Goal: Task Accomplishment & Management: Manage account settings

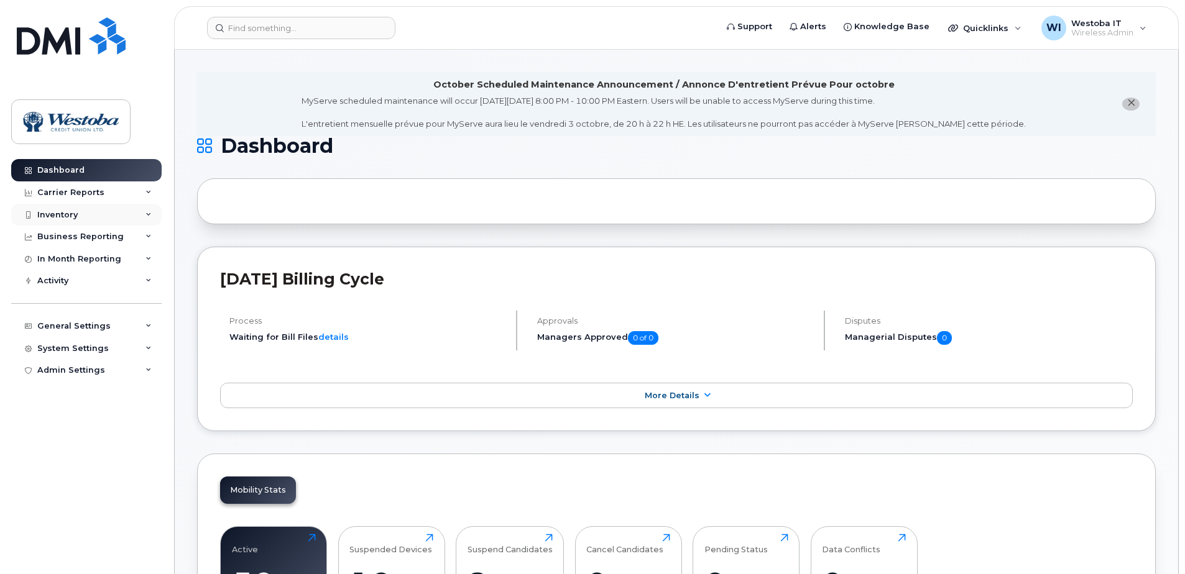
click at [102, 219] on div "Inventory" at bounding box center [86, 215] width 150 height 22
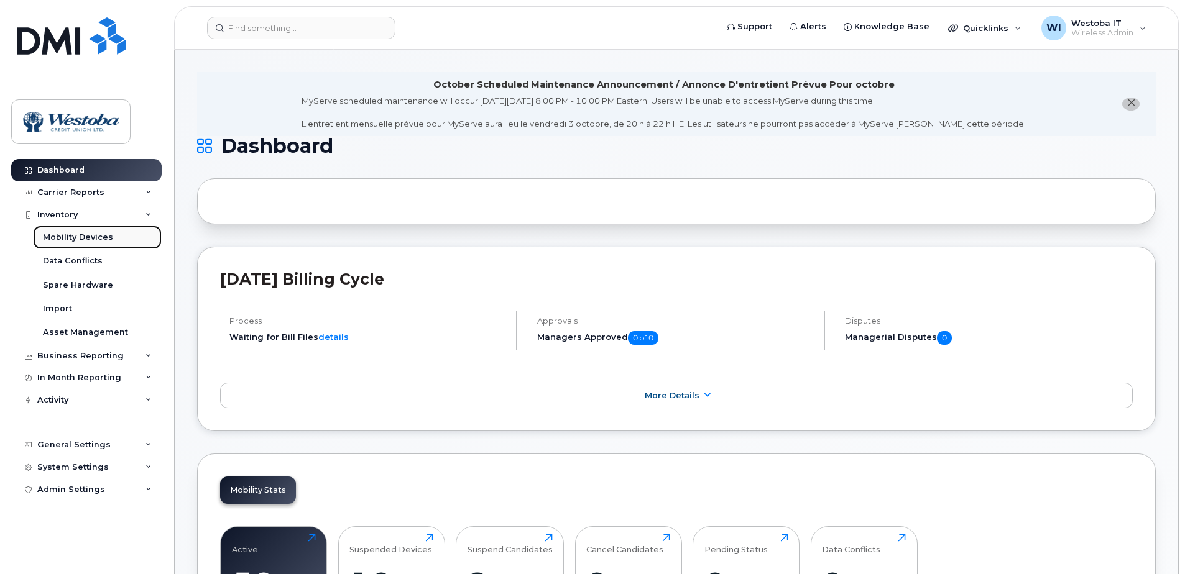
click at [93, 241] on div "Mobility Devices" at bounding box center [78, 237] width 70 height 11
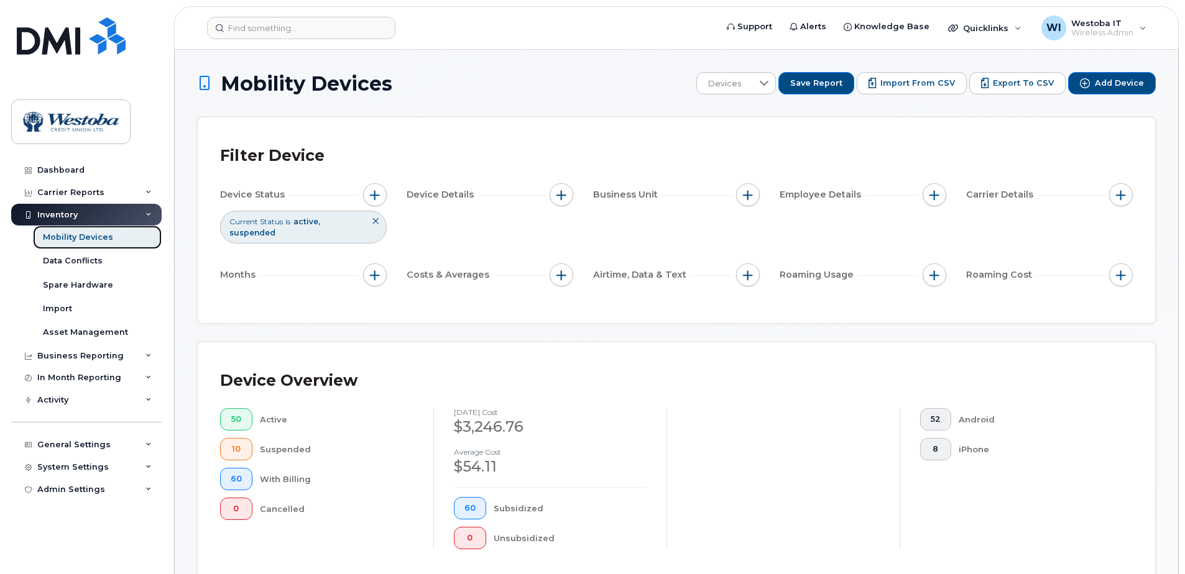
scroll to position [166, 0]
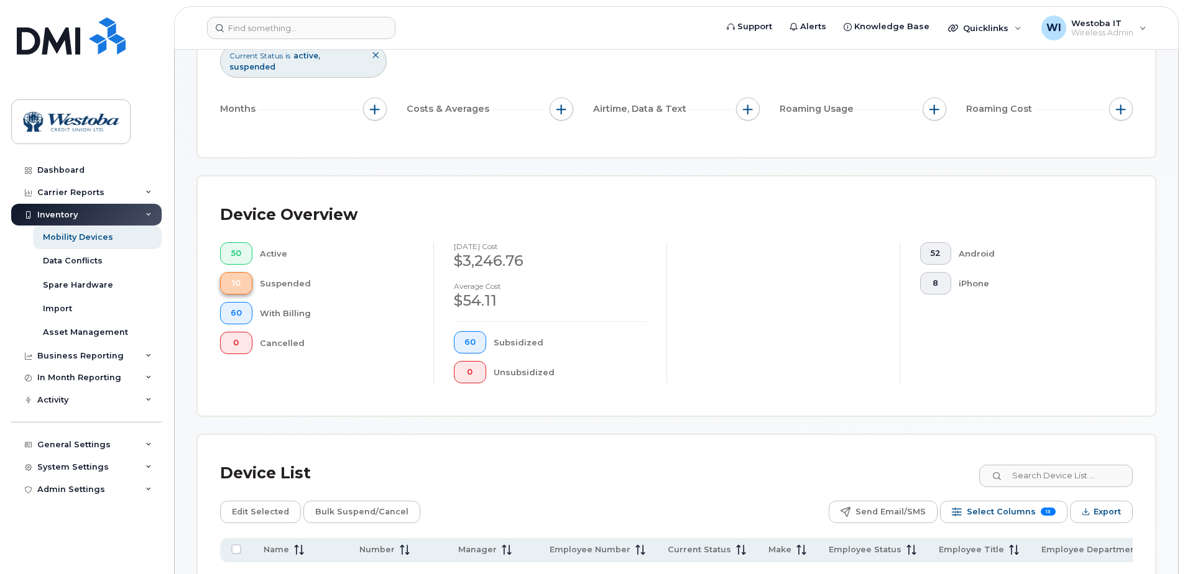
click at [238, 283] on span "10" at bounding box center [236, 283] width 11 height 10
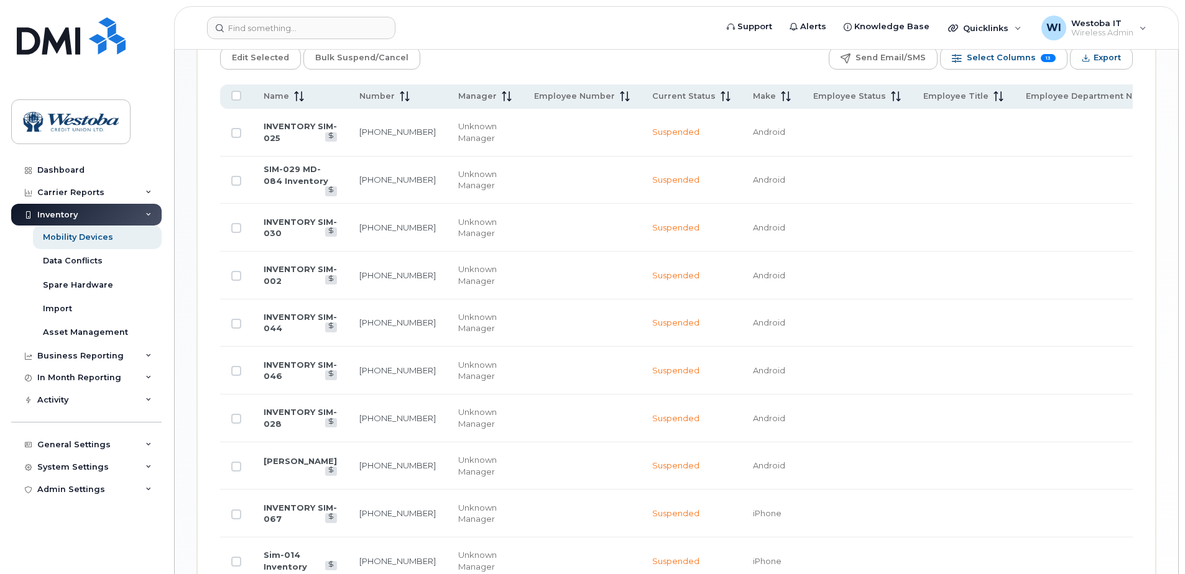
scroll to position [663, 0]
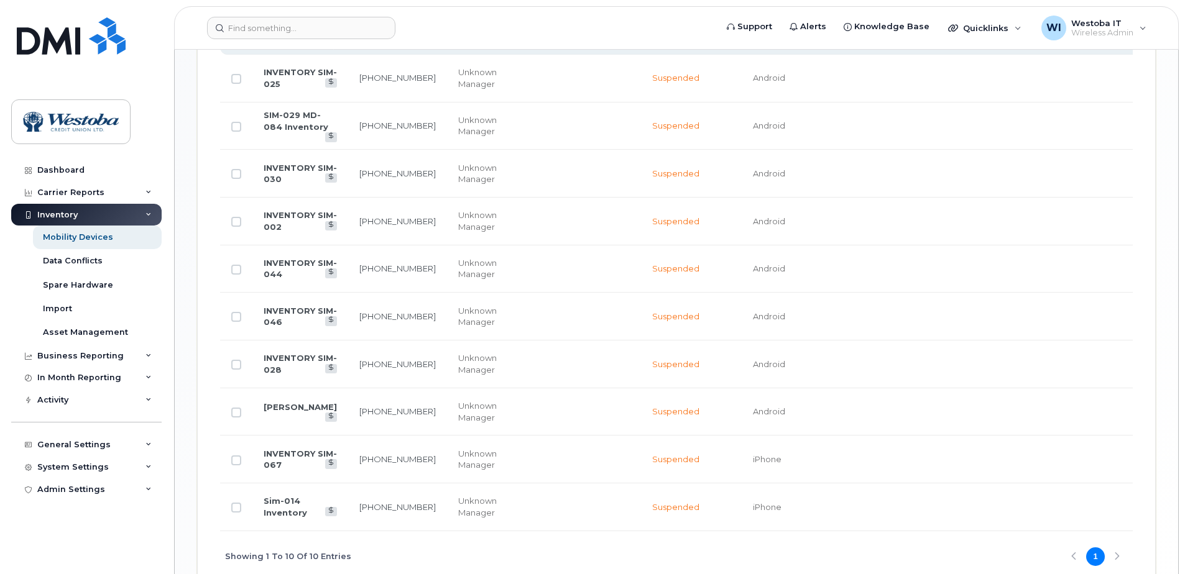
click at [259, 423] on td "[PERSON_NAME]" at bounding box center [300, 412] width 96 height 48
click at [267, 412] on link "[PERSON_NAME]" at bounding box center [300, 407] width 73 height 10
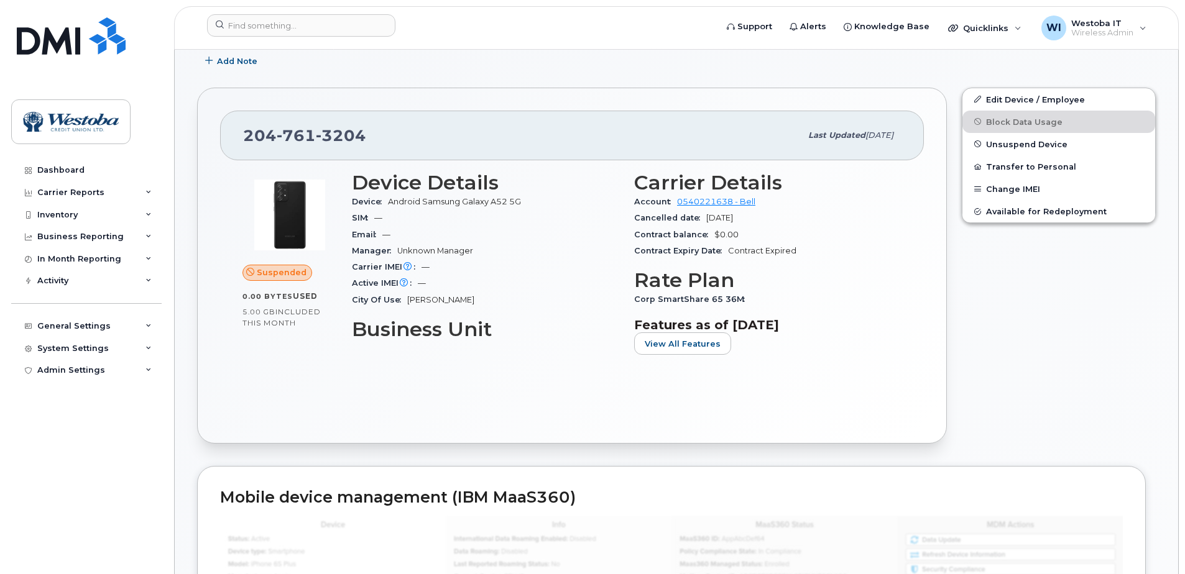
scroll to position [331, 0]
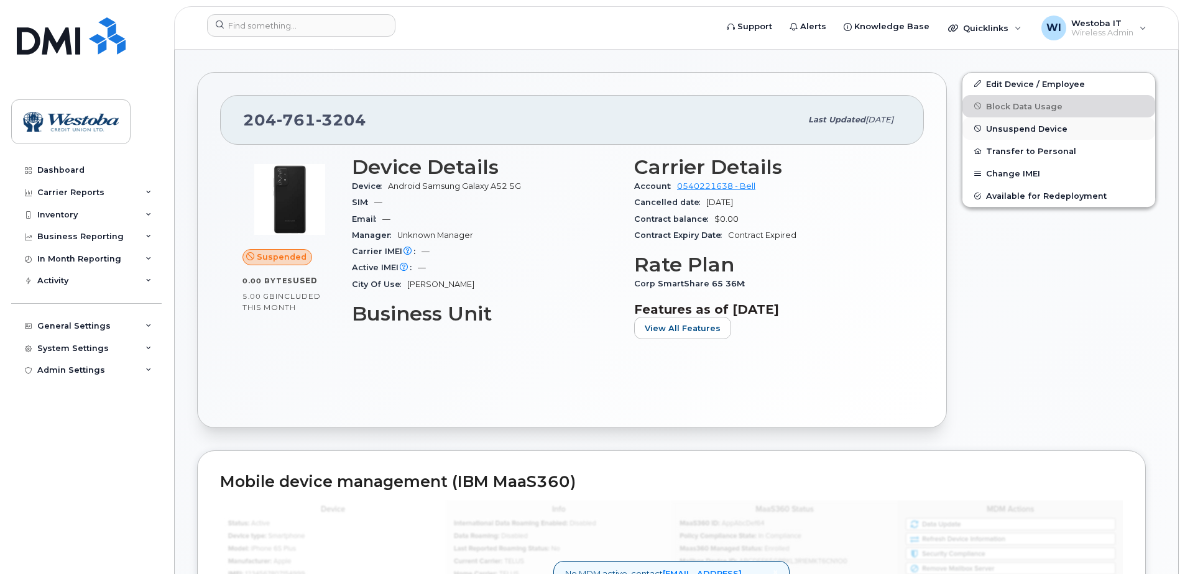
click at [988, 127] on span "Unsuspend Device" at bounding box center [1026, 128] width 81 height 9
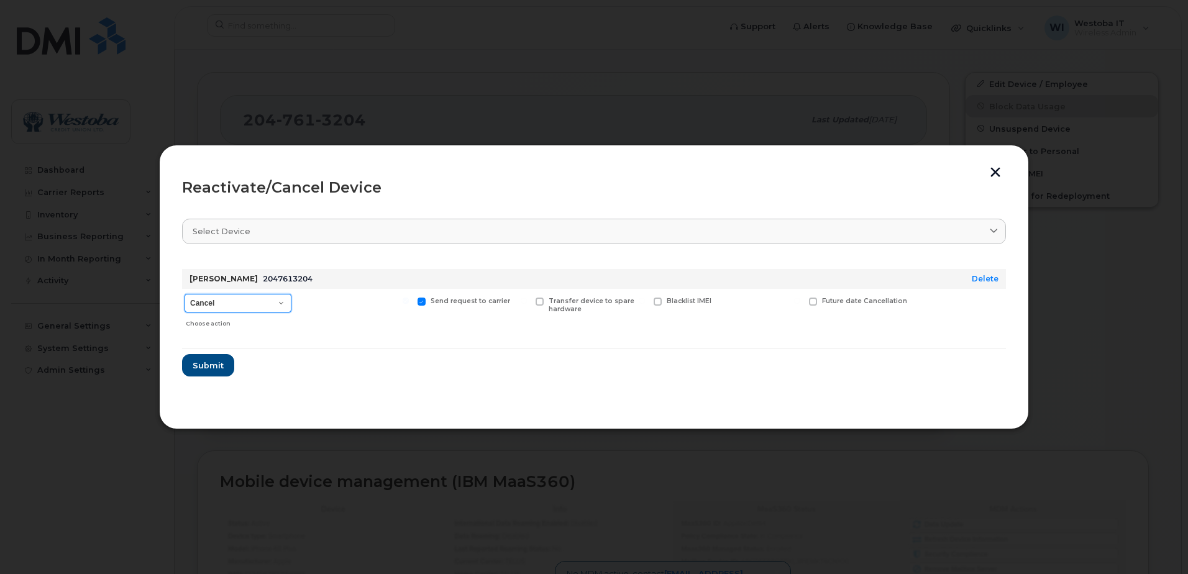
click at [260, 310] on select "Cancel Suspend - Extend Suspension Reactivate" at bounding box center [238, 303] width 107 height 19
select select "[object Object]"
click at [185, 294] on select "Cancel Suspend - Extend Suspension Reactivate" at bounding box center [238, 303] width 107 height 19
drag, startPoint x: 213, startPoint y: 362, endPoint x: 272, endPoint y: 362, distance: 59.0
click at [272, 362] on form "Matt Worobec 2047613204 Delete Cancel Suspend - Extend Suspension Reactivate Ch…" at bounding box center [594, 317] width 824 height 117
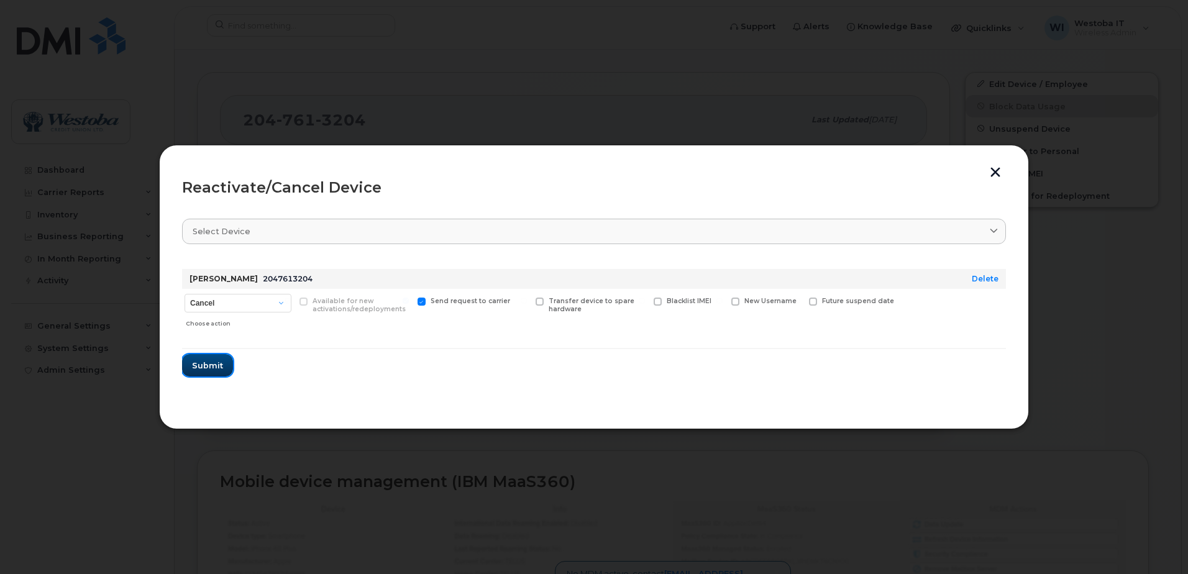
click at [221, 364] on span "Submit" at bounding box center [207, 366] width 31 height 12
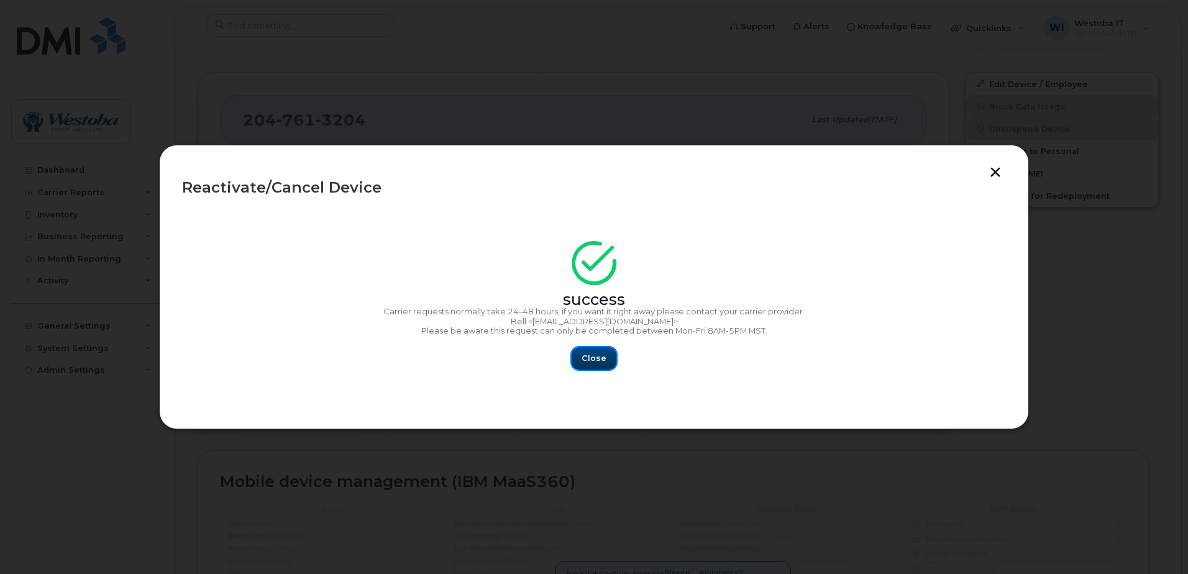
click at [608, 353] on button "Close" at bounding box center [594, 358] width 45 height 22
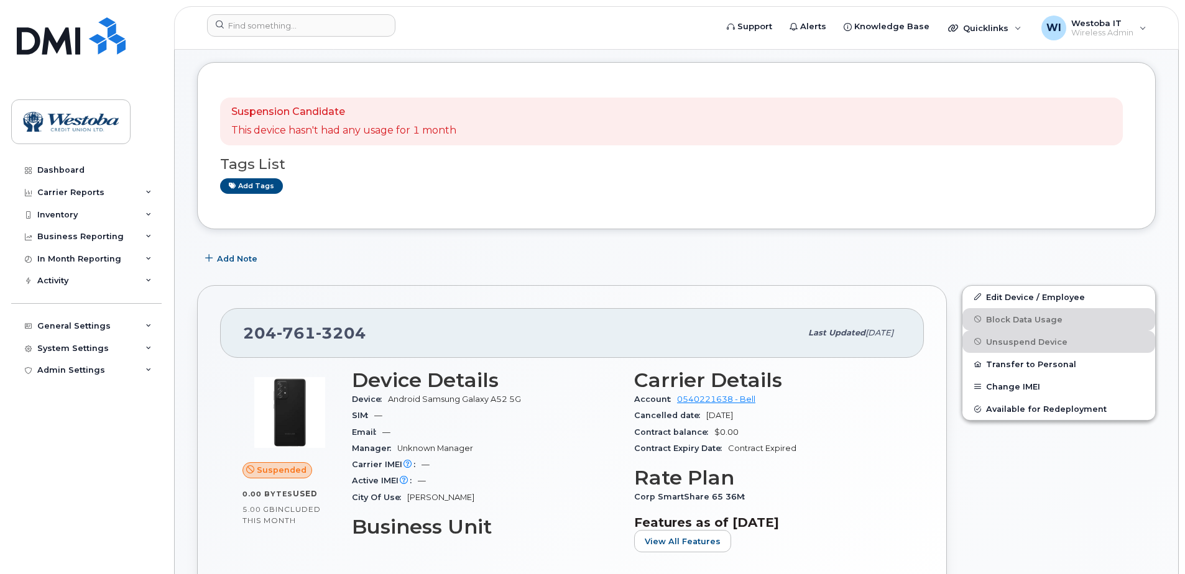
scroll to position [0, 0]
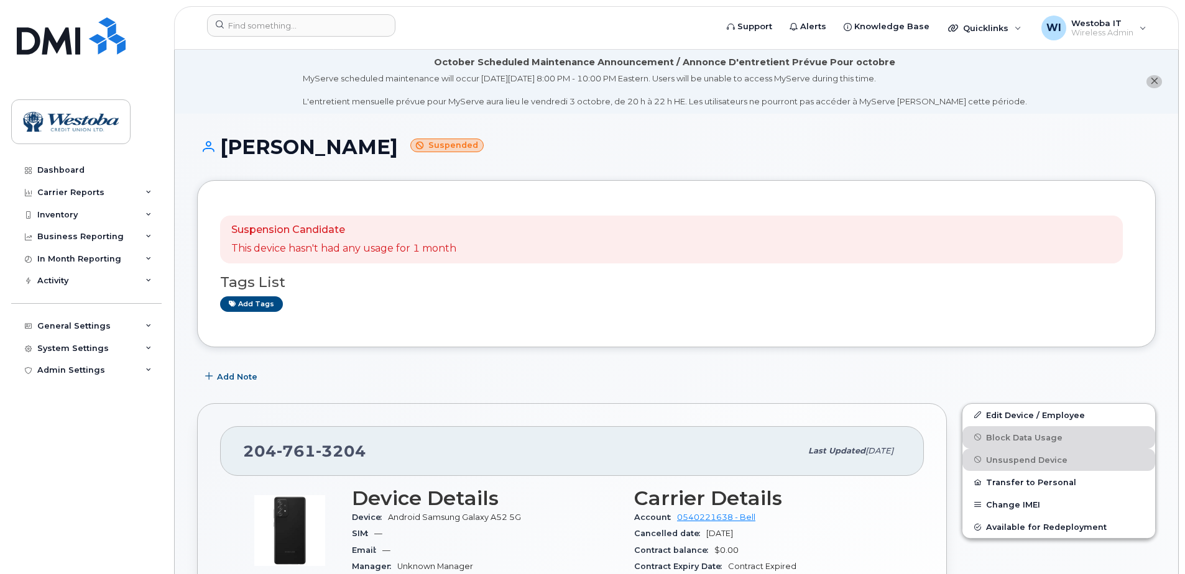
click at [207, 89] on li "October Scheduled Maintenance Announcement / Annonce D'entretient Prévue Pour o…" at bounding box center [676, 82] width 1003 height 64
click at [134, 201] on div "Carrier Reports" at bounding box center [86, 192] width 150 height 22
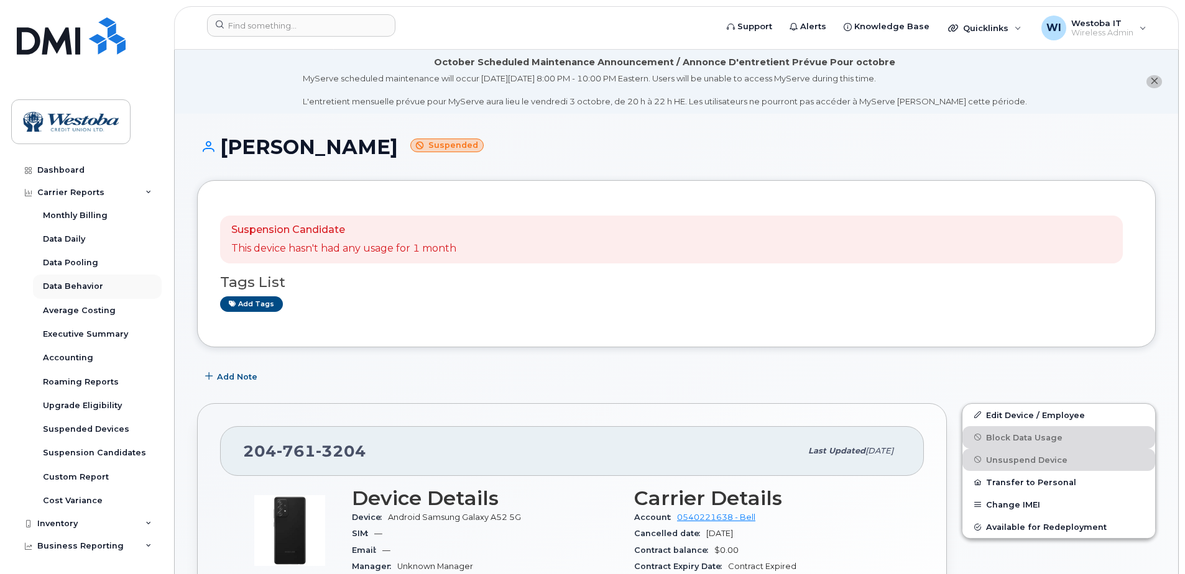
scroll to position [135, 0]
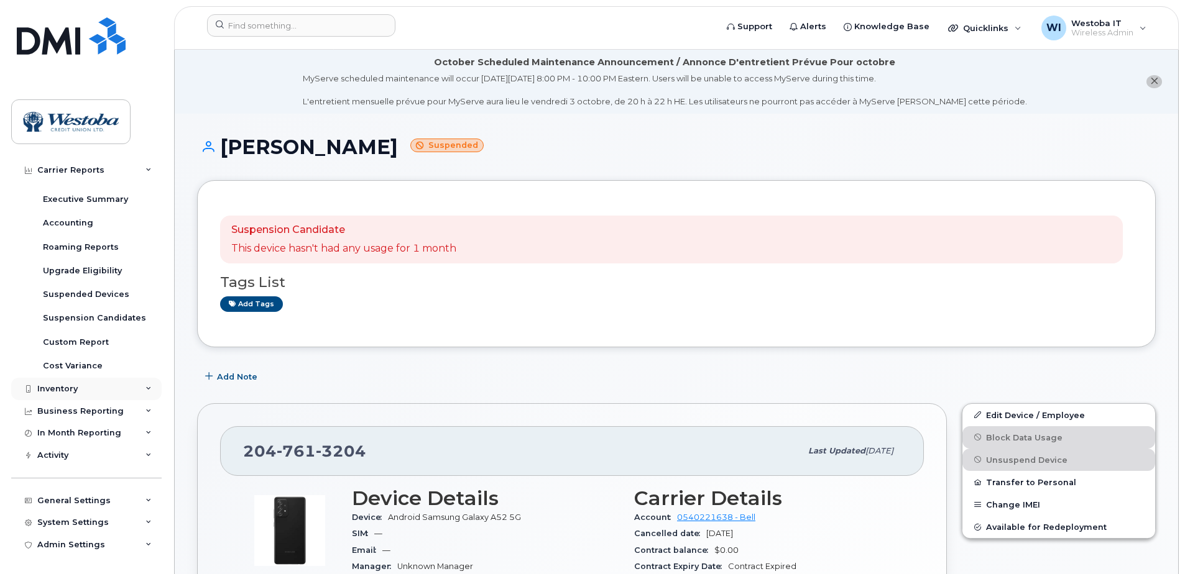
click at [81, 394] on div "Inventory" at bounding box center [86, 389] width 150 height 22
click at [71, 296] on div "Mobility Devices" at bounding box center [78, 293] width 70 height 11
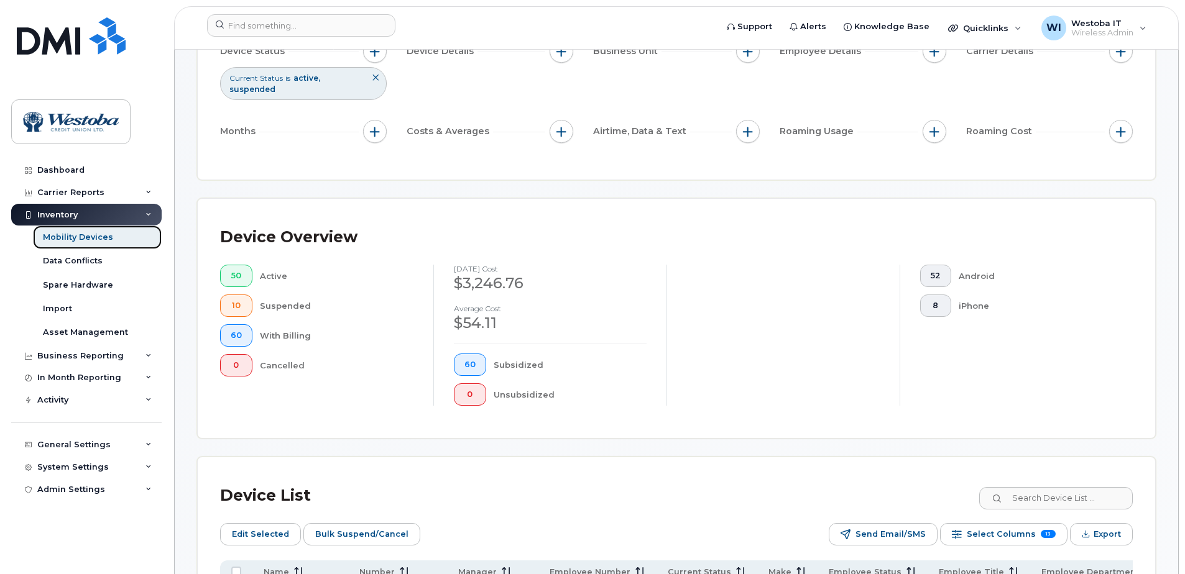
scroll to position [331, 0]
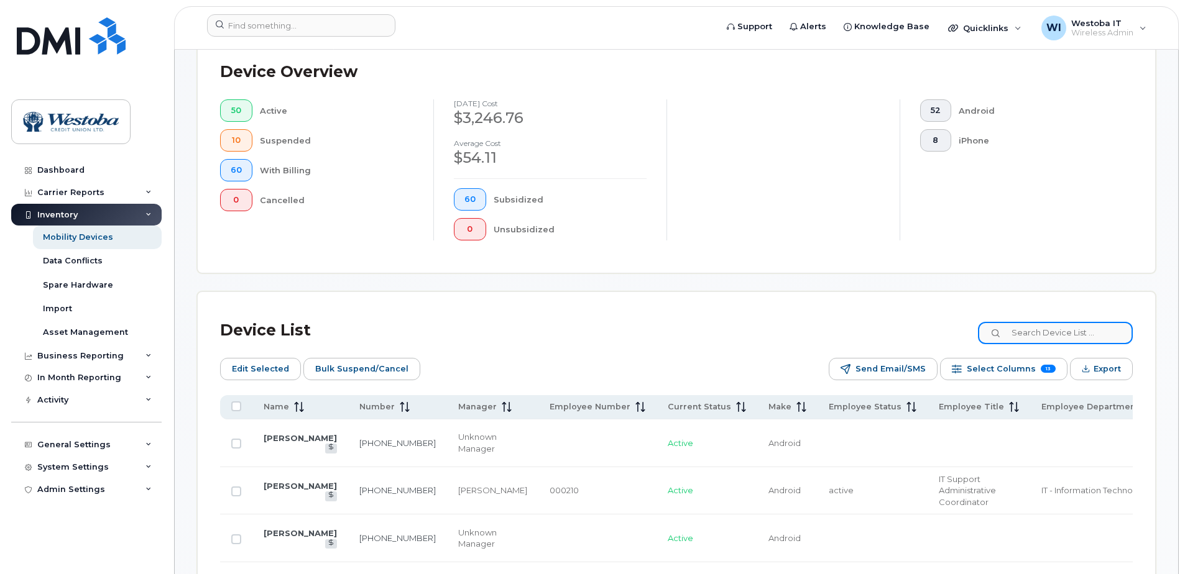
click at [1098, 334] on input at bounding box center [1055, 333] width 155 height 22
type input "matt"
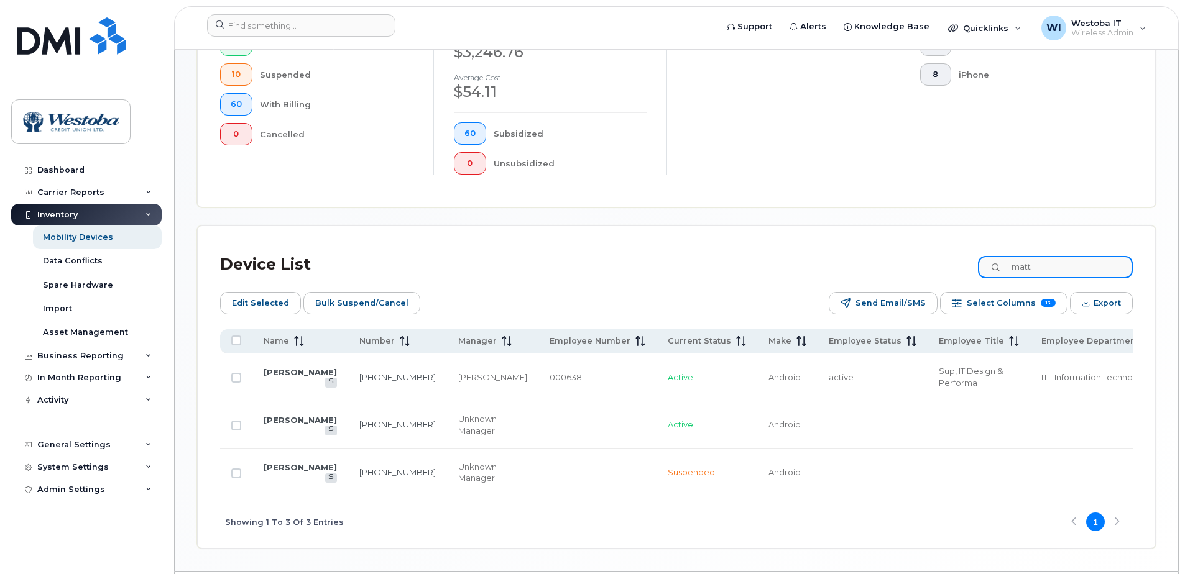
scroll to position [438, 0]
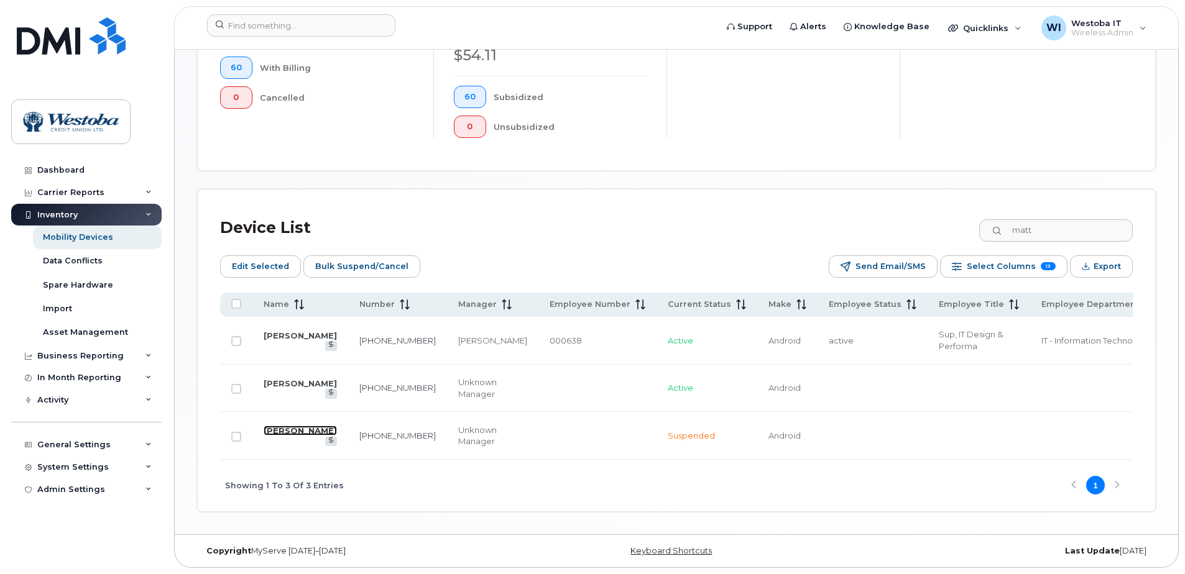
click at [277, 434] on link "[PERSON_NAME]" at bounding box center [300, 431] width 73 height 10
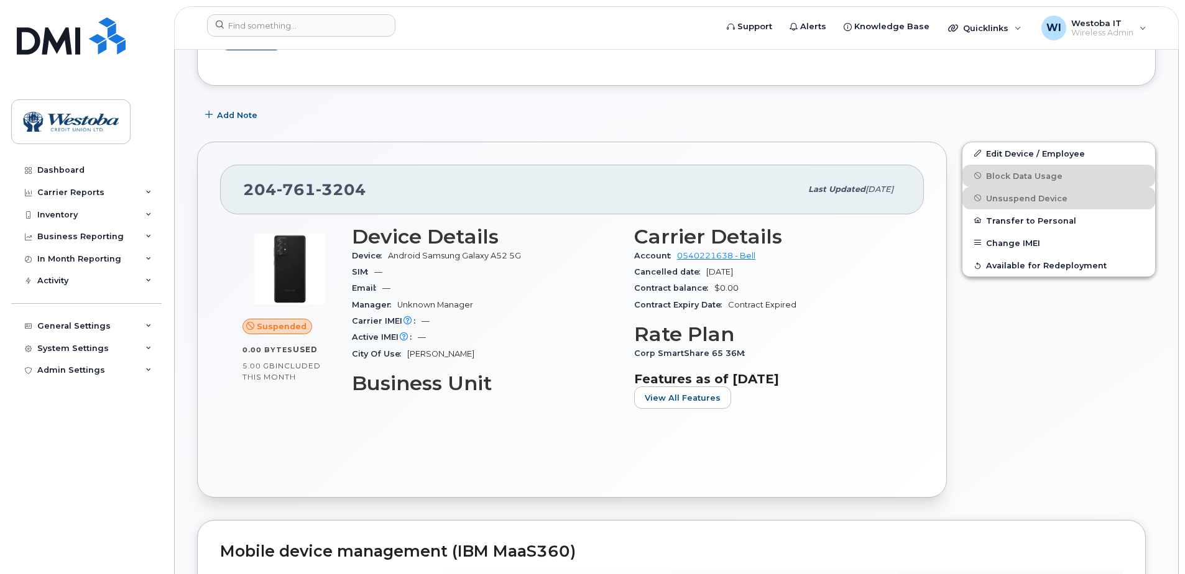
scroll to position [331, 0]
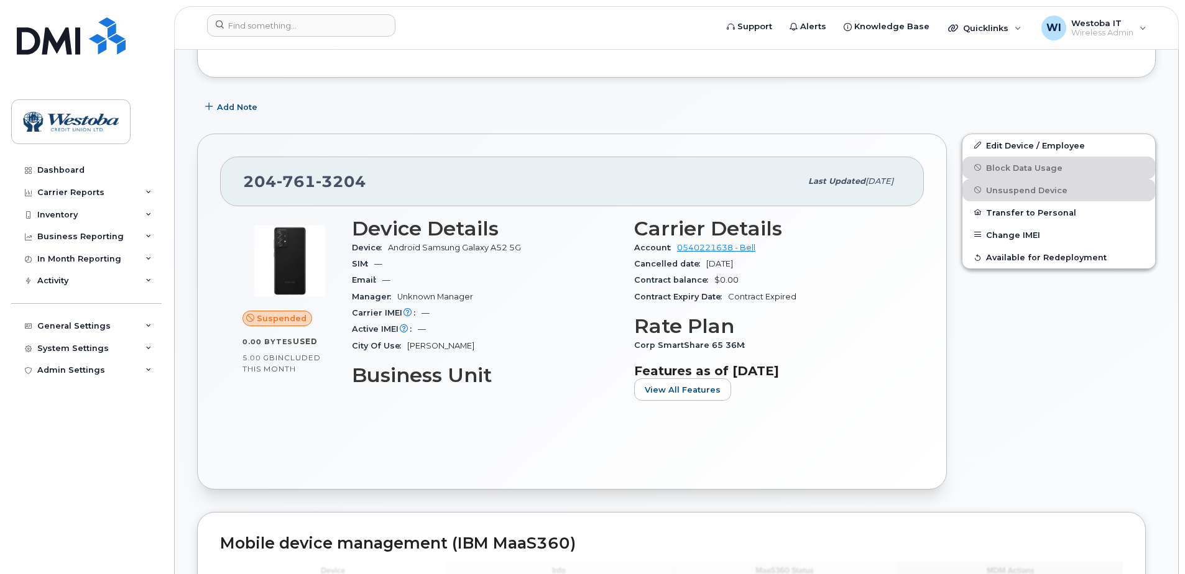
click at [1056, 357] on div "Edit Device / Employee Block Data Usage Unsuspend Device Transfer to Personal C…" at bounding box center [1058, 312] width 209 height 372
click at [597, 334] on div "Active IMEI Active IMEI is refreshed daily with a delay of up to 48 hours follo…" at bounding box center [485, 329] width 267 height 16
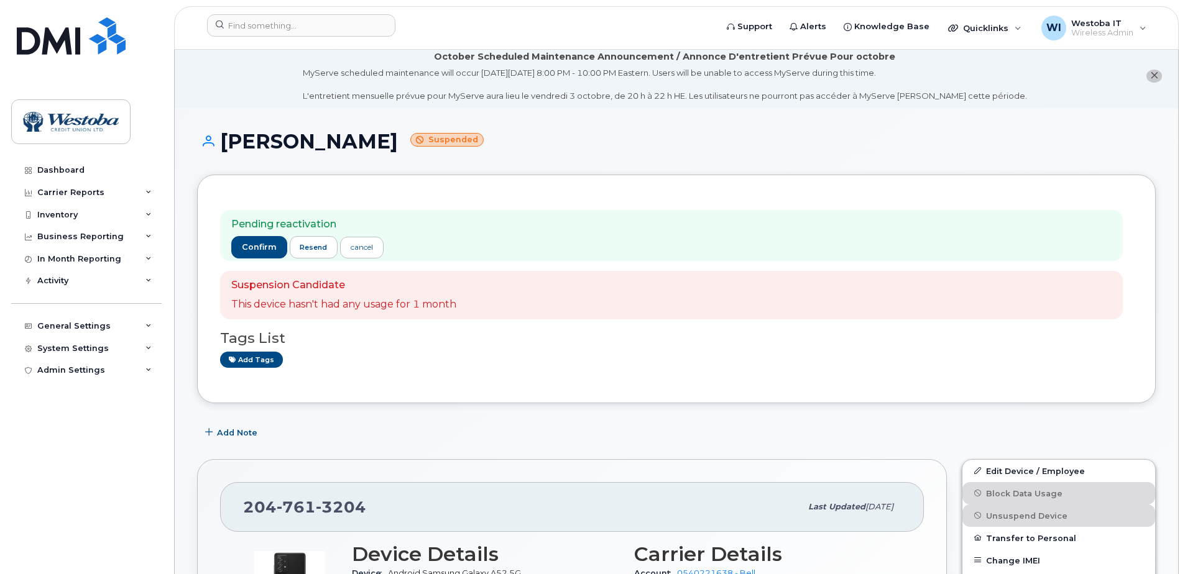
scroll to position [0, 0]
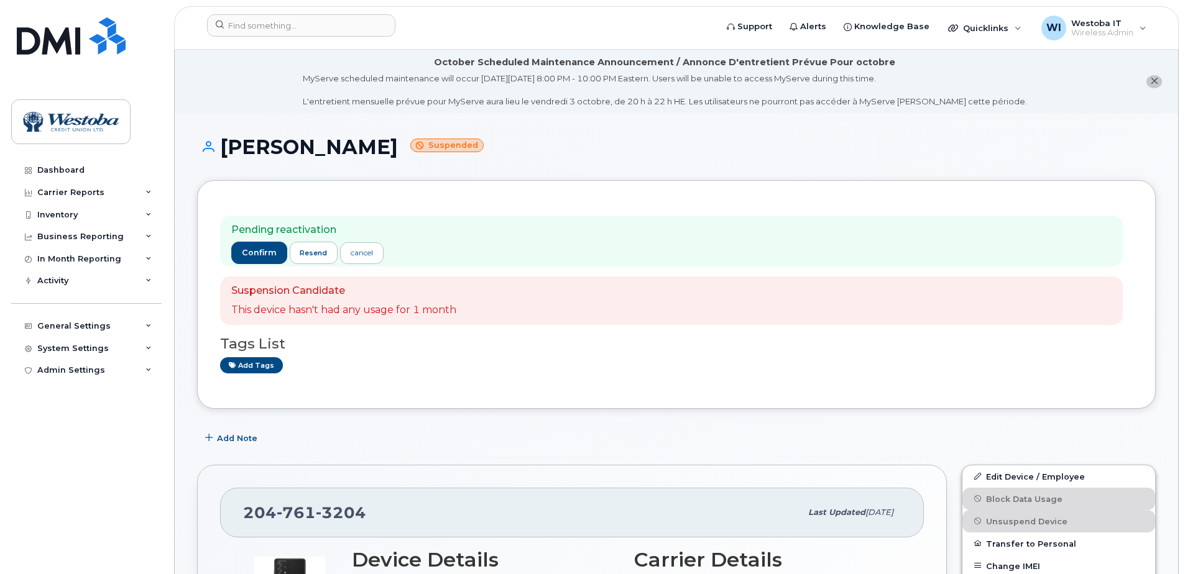
click at [318, 442] on div "Add Note" at bounding box center [676, 439] width 958 height 22
click at [257, 255] on span "confirm" at bounding box center [259, 252] width 35 height 11
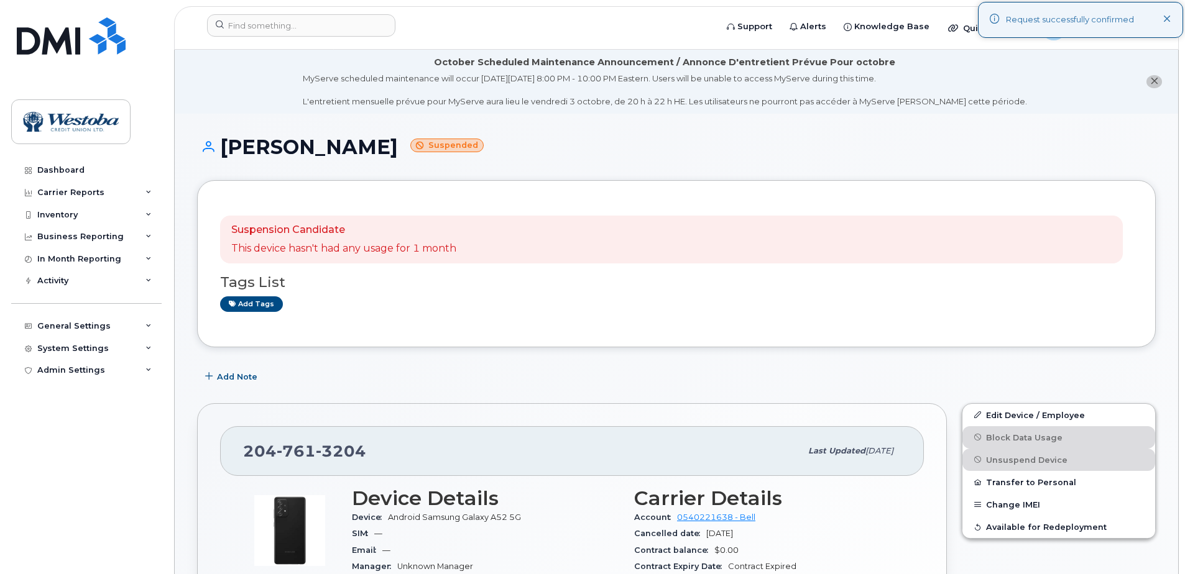
click at [461, 196] on div "Pending reactivation confirm resend cancel Suspension Candidate This device has…" at bounding box center [676, 263] width 958 height 167
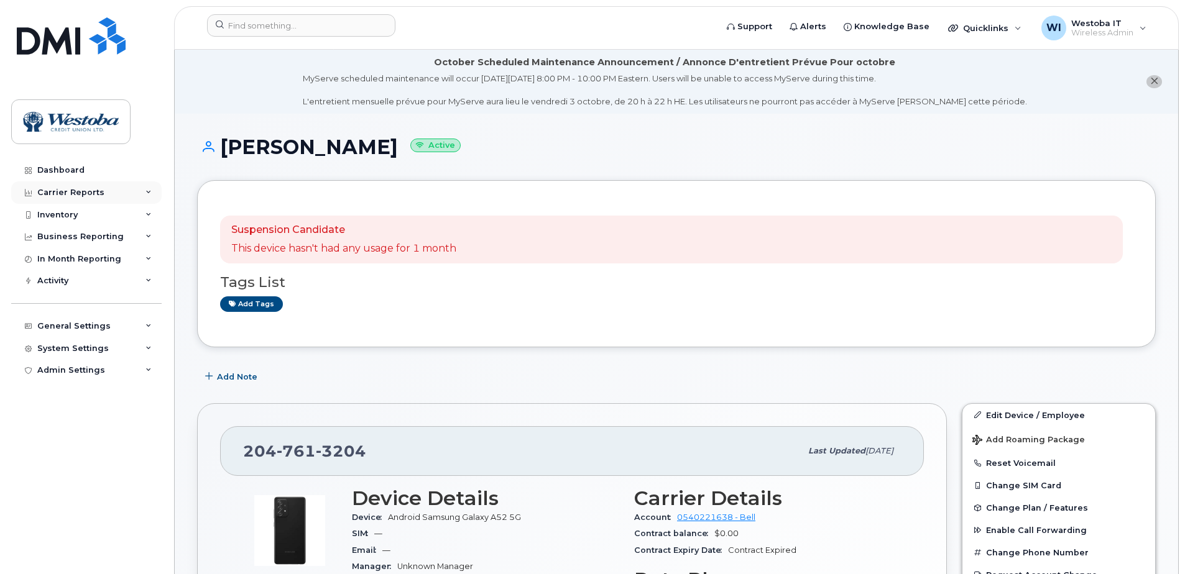
click at [96, 186] on div "Carrier Reports" at bounding box center [86, 192] width 150 height 22
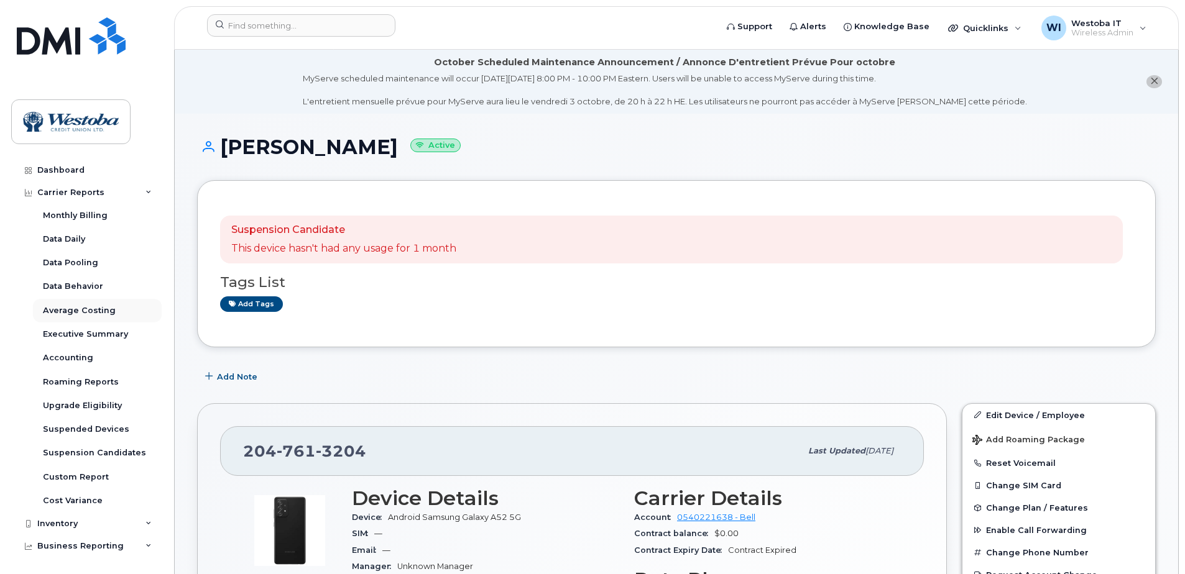
scroll to position [135, 0]
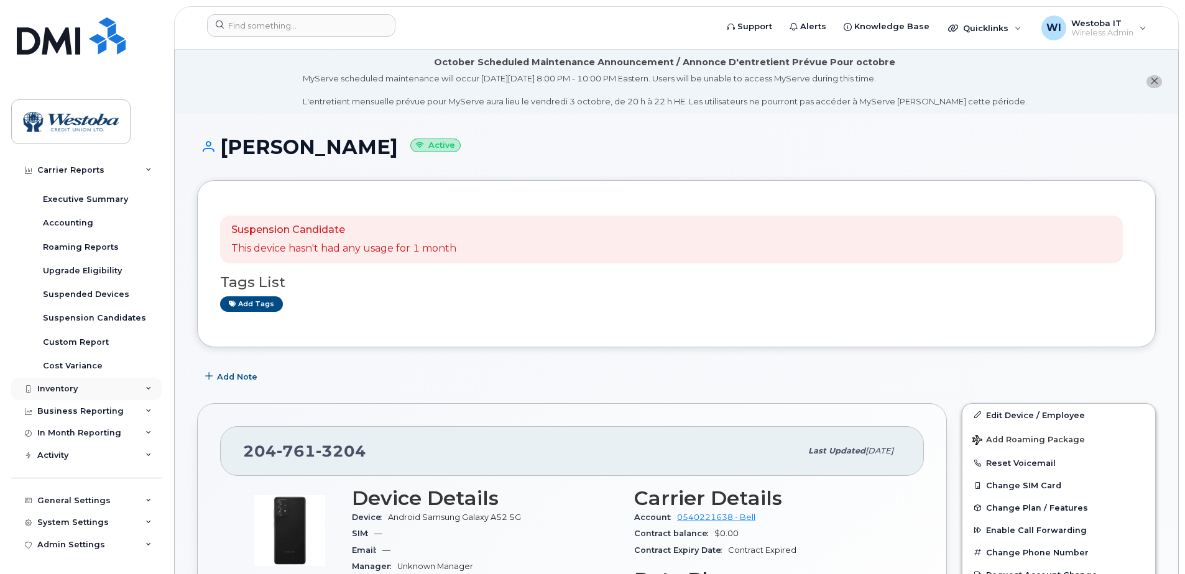
click at [90, 396] on div "Inventory" at bounding box center [86, 389] width 150 height 22
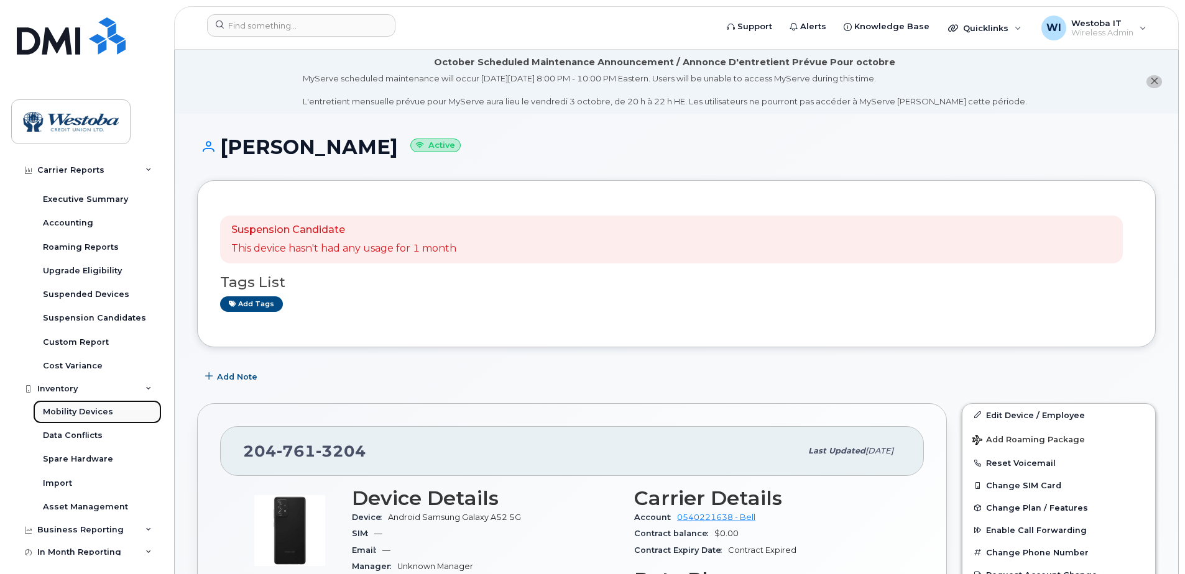
click at [78, 417] on div "Mobility Devices" at bounding box center [78, 411] width 70 height 11
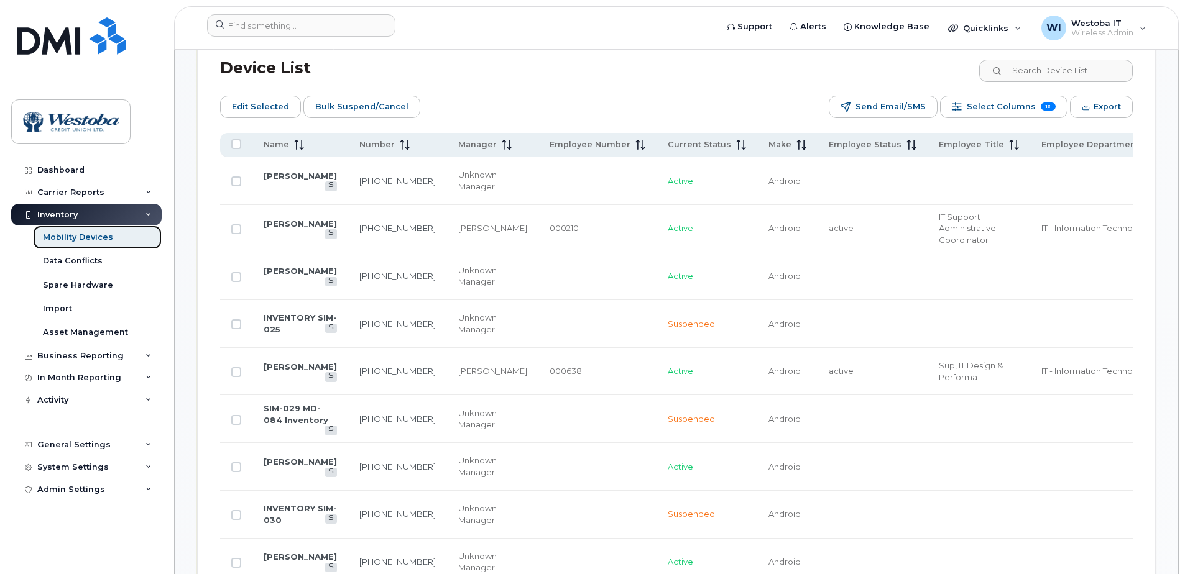
scroll to position [331, 0]
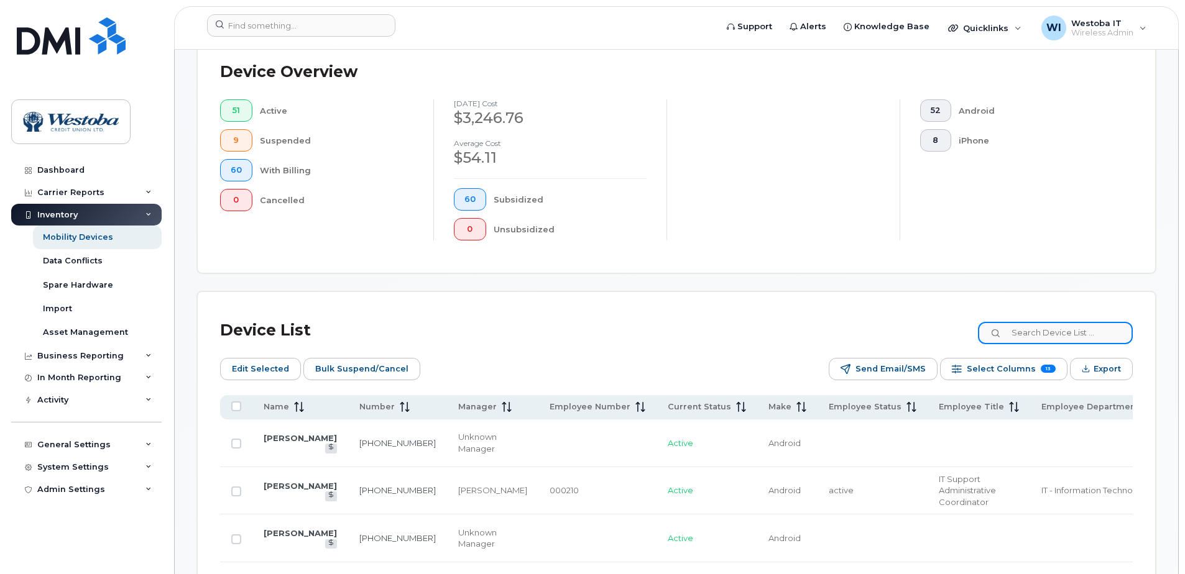
click at [1034, 336] on input at bounding box center [1055, 333] width 155 height 22
type input "matt"
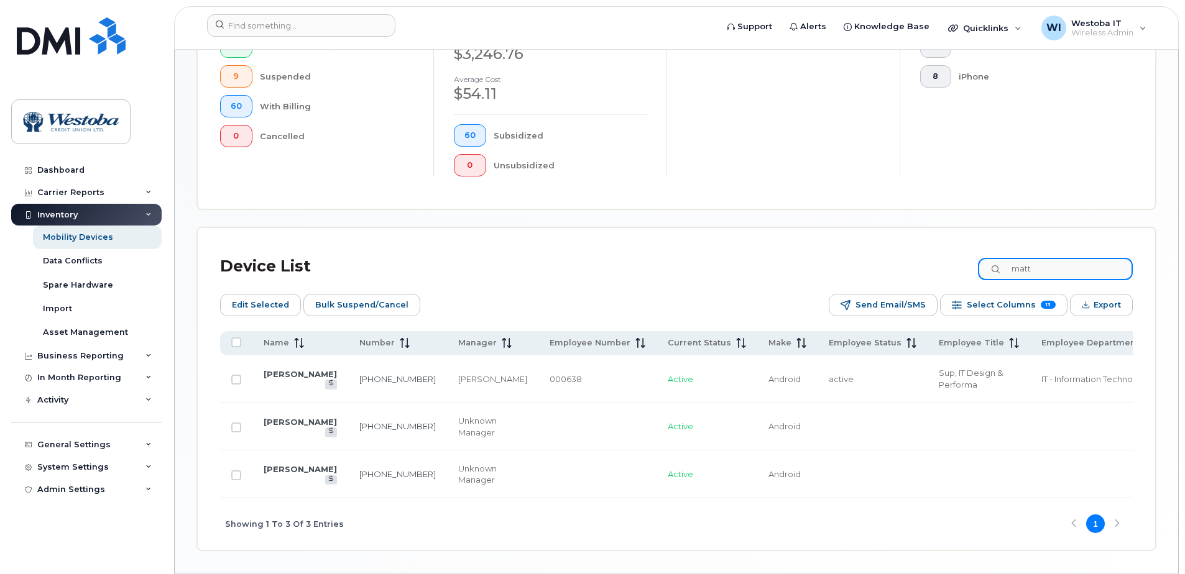
scroll to position [438, 0]
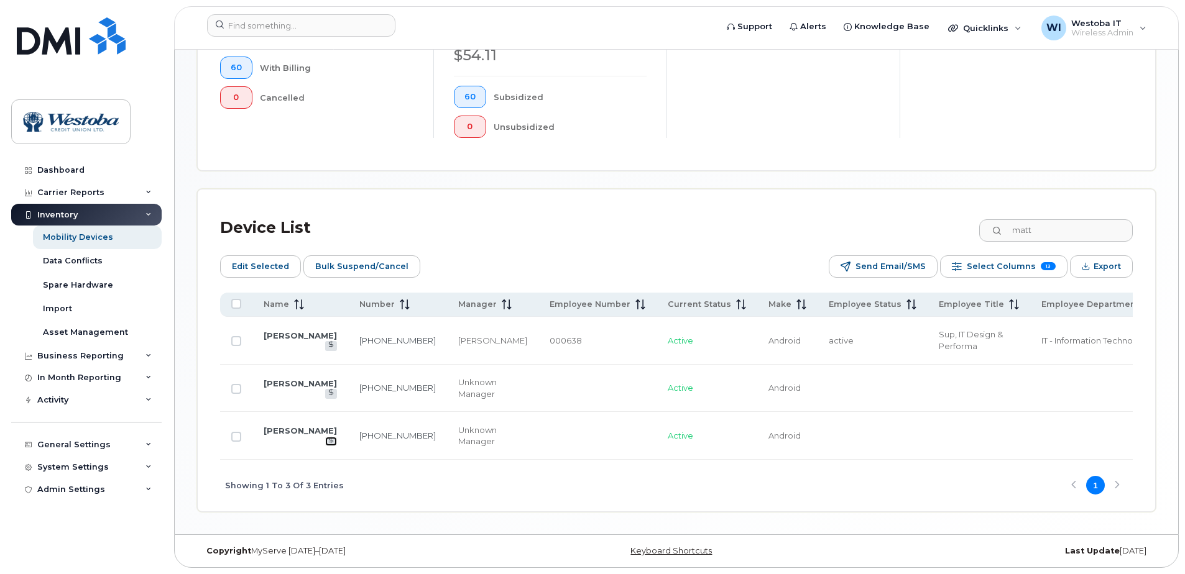
click at [328, 442] on icon at bounding box center [331, 440] width 7 height 7
click at [792, 181] on div "Mobility Devices Devices Save Report Import from CSV Export to CSV Add Device F…" at bounding box center [676, 75] width 958 height 874
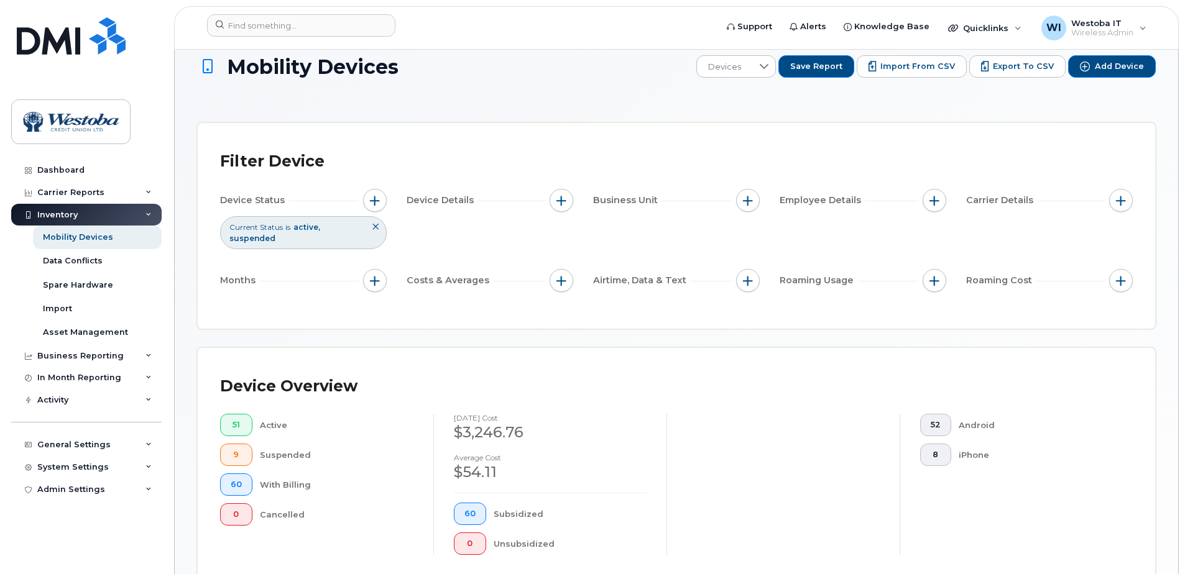
scroll to position [0, 0]
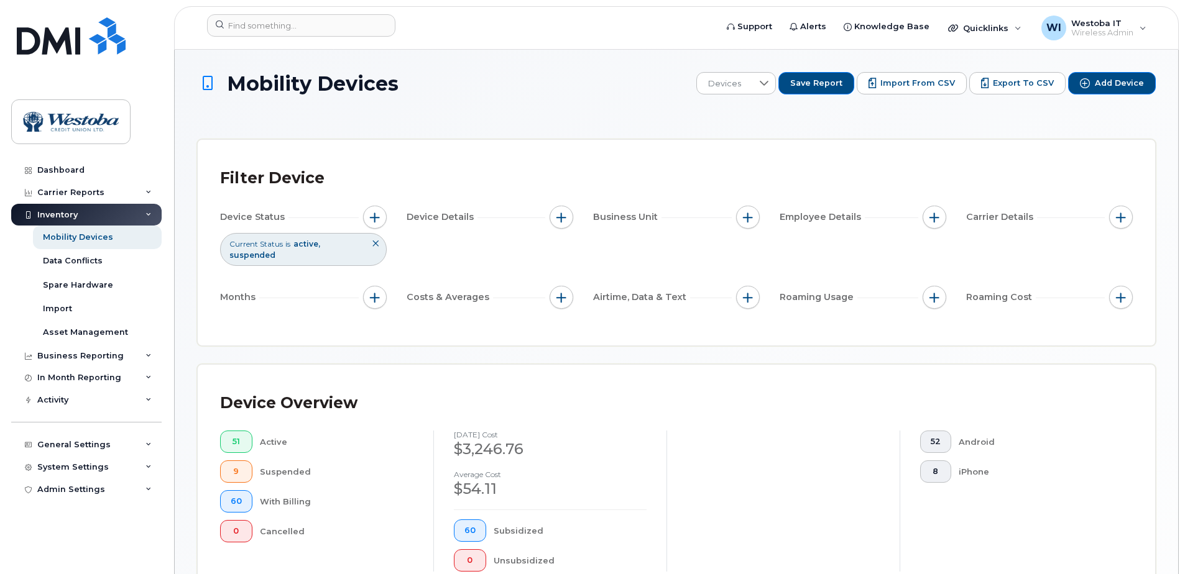
click at [566, 136] on div "Mobility Devices Devices Save Report Import from CSV Export to CSV Add Device F…" at bounding box center [676, 509] width 958 height 874
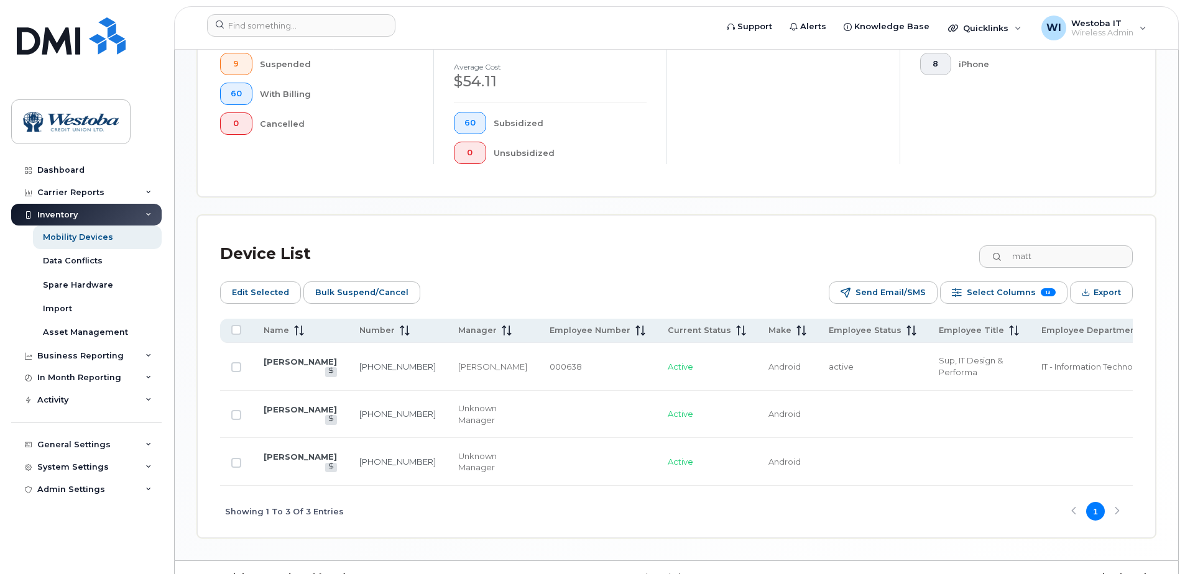
scroll to position [438, 0]
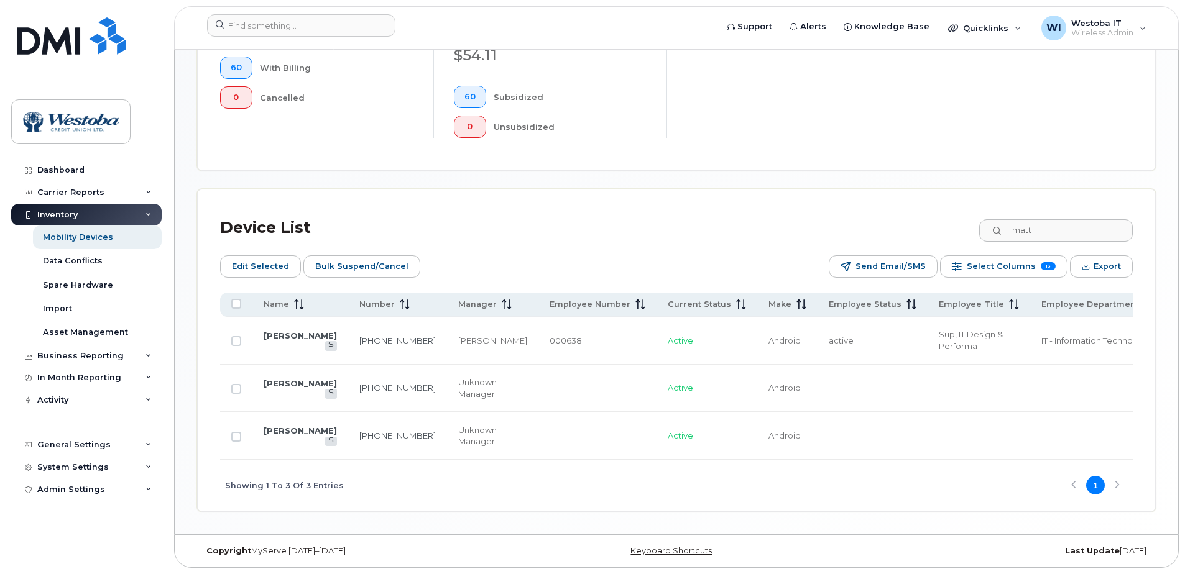
click at [480, 196] on div "Device List matt Edit Selected Bulk Suspend/Cancel Send Email/SMS Select Column…" at bounding box center [676, 351] width 957 height 322
click at [68, 362] on div "Business Reporting" at bounding box center [86, 356] width 150 height 22
click at [608, 239] on div "Device List matt" at bounding box center [676, 228] width 912 height 32
click at [508, 240] on div "Device List matt" at bounding box center [676, 228] width 912 height 32
click at [597, 264] on div "Edit Selected Bulk Suspend/Cancel Send Email/SMS Select Columns 13 Filter Refre…" at bounding box center [676, 266] width 912 height 22
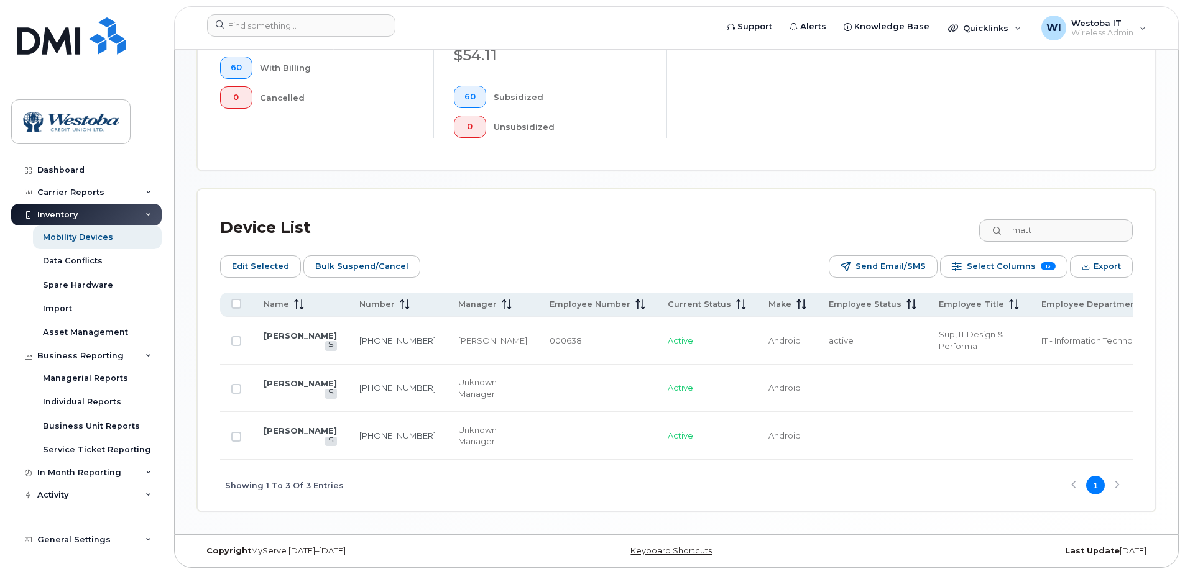
click at [722, 197] on div "Device List matt Edit Selected Bulk Suspend/Cancel Send Email/SMS Select Column…" at bounding box center [676, 351] width 957 height 322
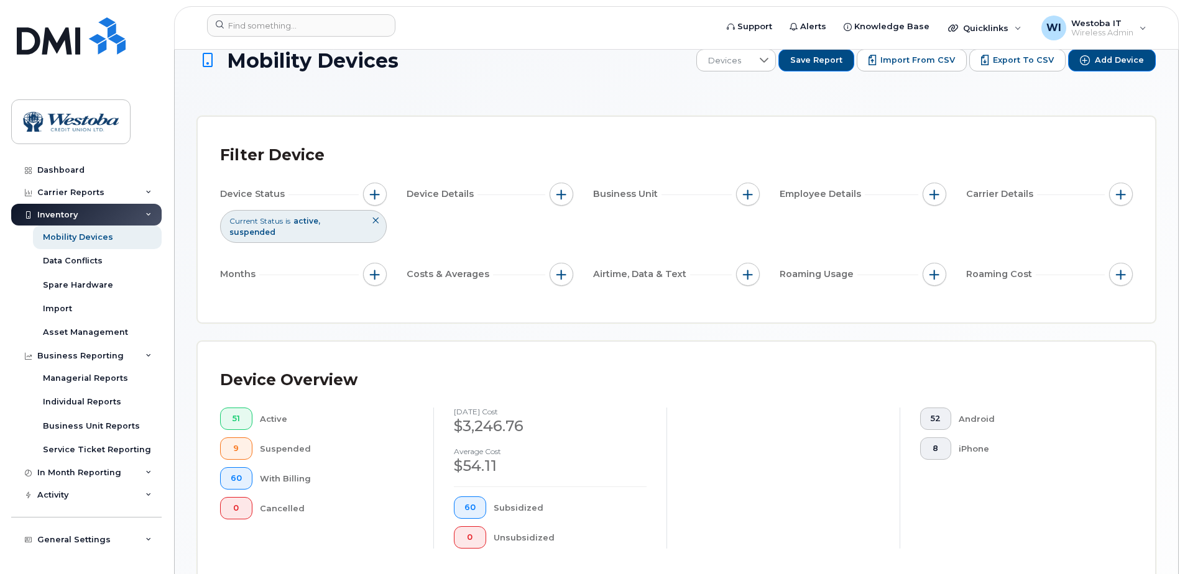
scroll to position [0, 0]
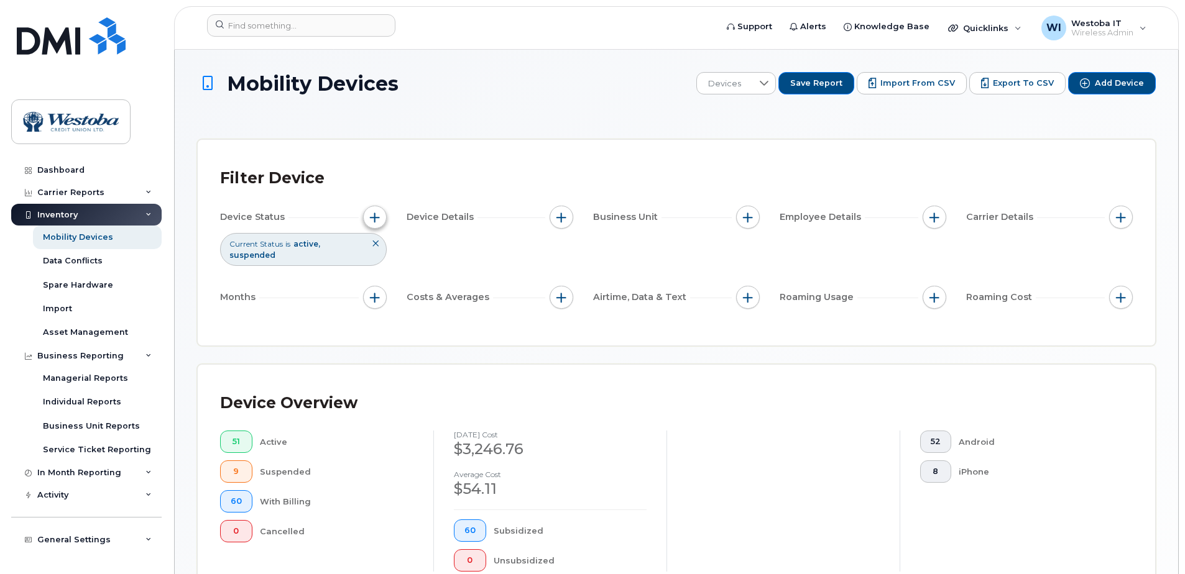
click at [378, 216] on span "button" at bounding box center [375, 218] width 10 height 10
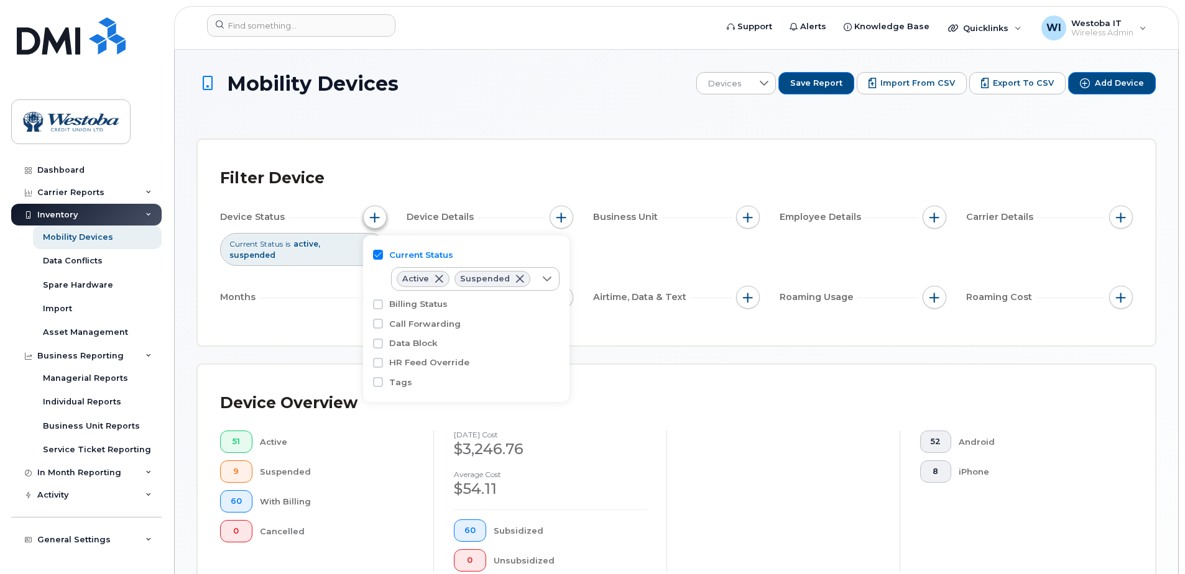
click at [378, 216] on span "button" at bounding box center [375, 218] width 10 height 10
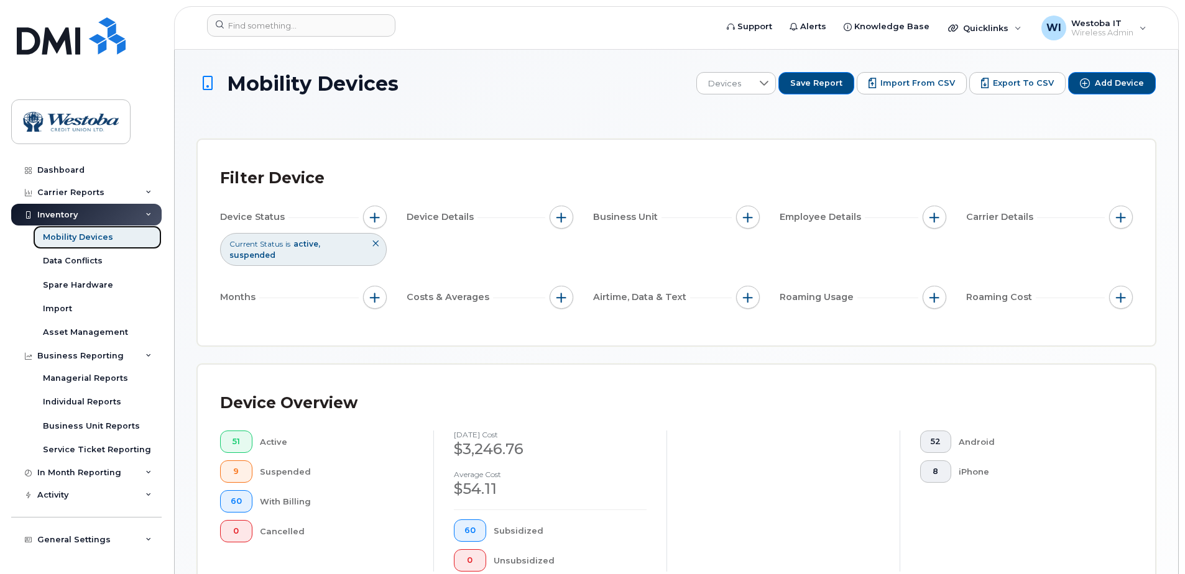
click at [85, 241] on div "Mobility Devices" at bounding box center [78, 237] width 70 height 11
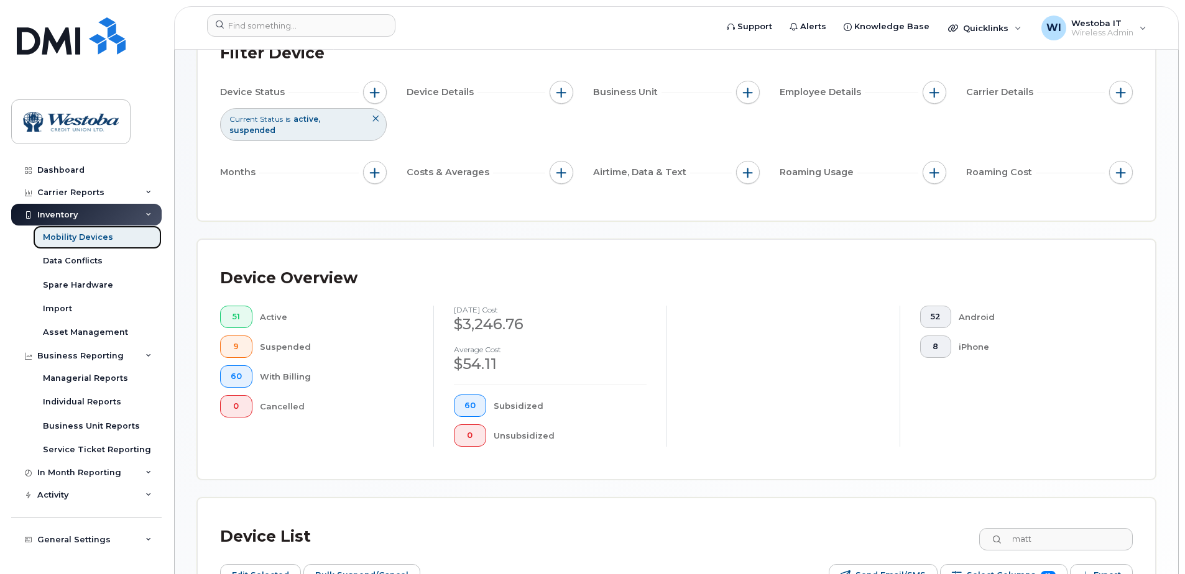
scroll to position [166, 0]
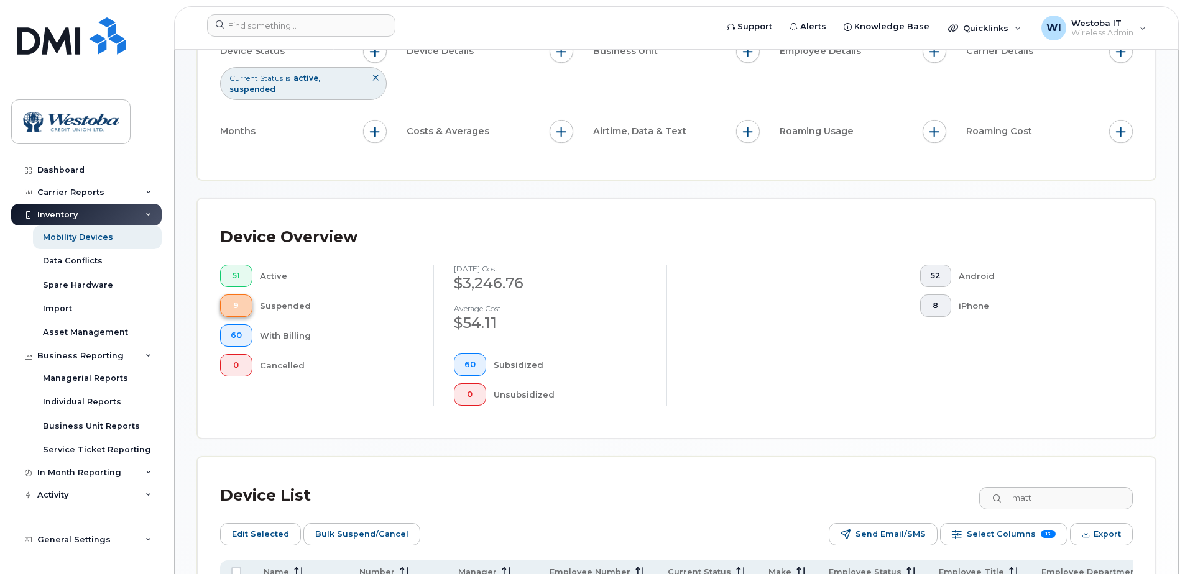
click at [241, 309] on span "9" at bounding box center [236, 306] width 11 height 10
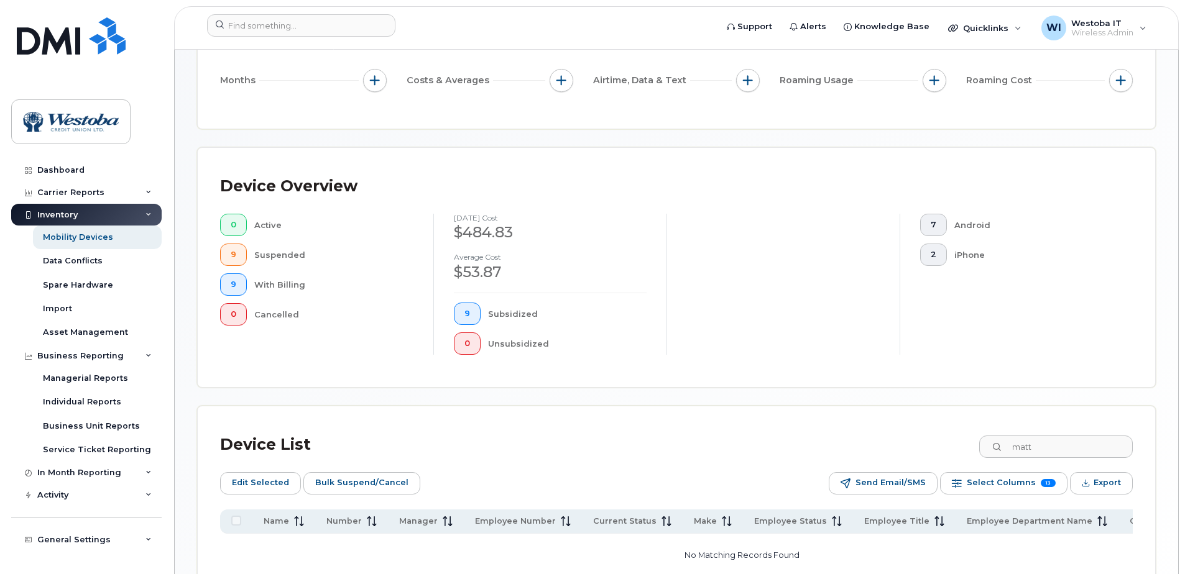
scroll to position [162, 0]
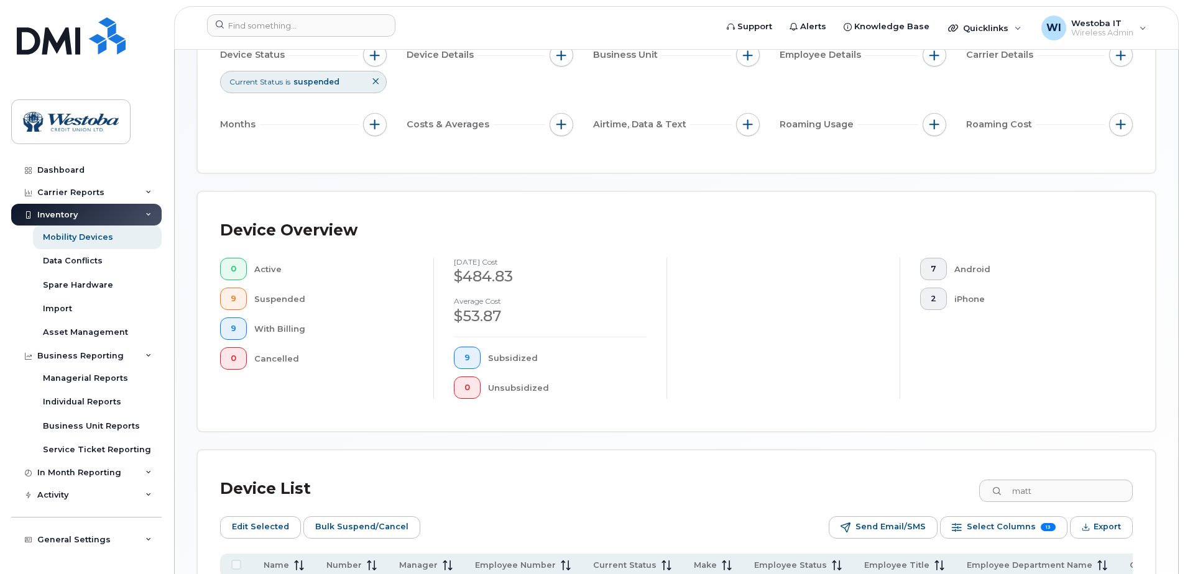
click at [275, 303] on div "Suspended" at bounding box center [334, 299] width 160 height 22
click at [239, 300] on button "9" at bounding box center [233, 299] width 27 height 22
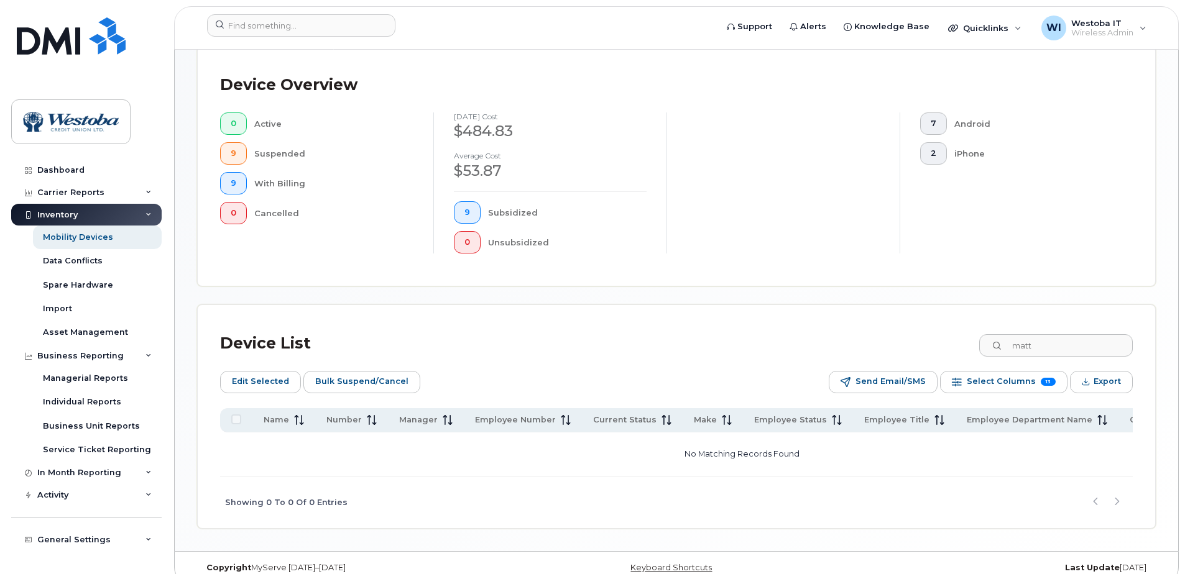
scroll to position [328, 0]
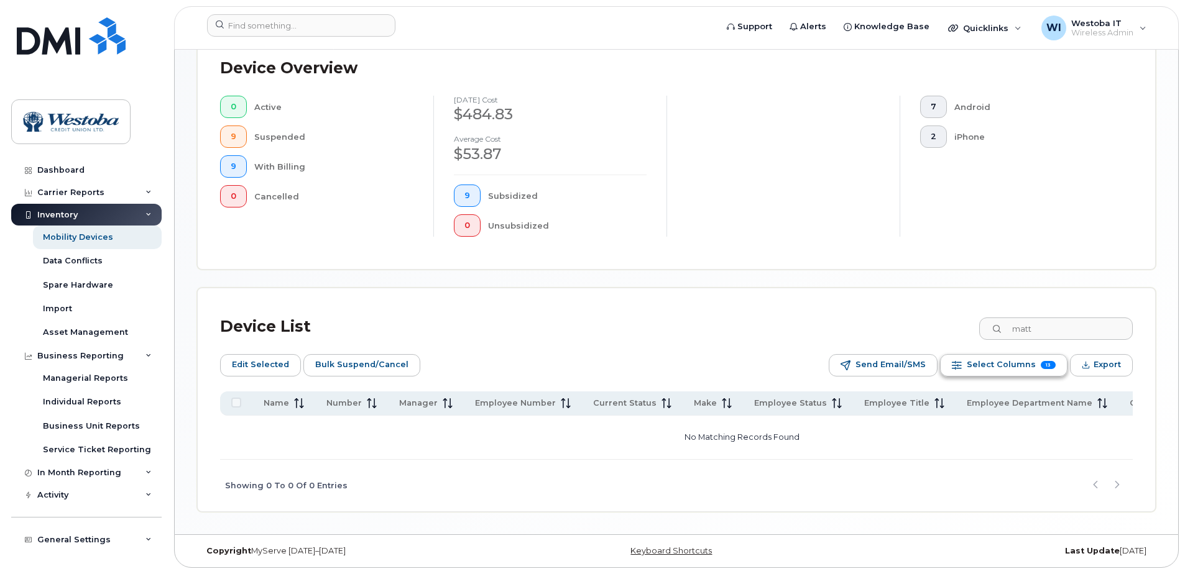
click at [985, 364] on span "Select Columns" at bounding box center [1000, 364] width 69 height 19
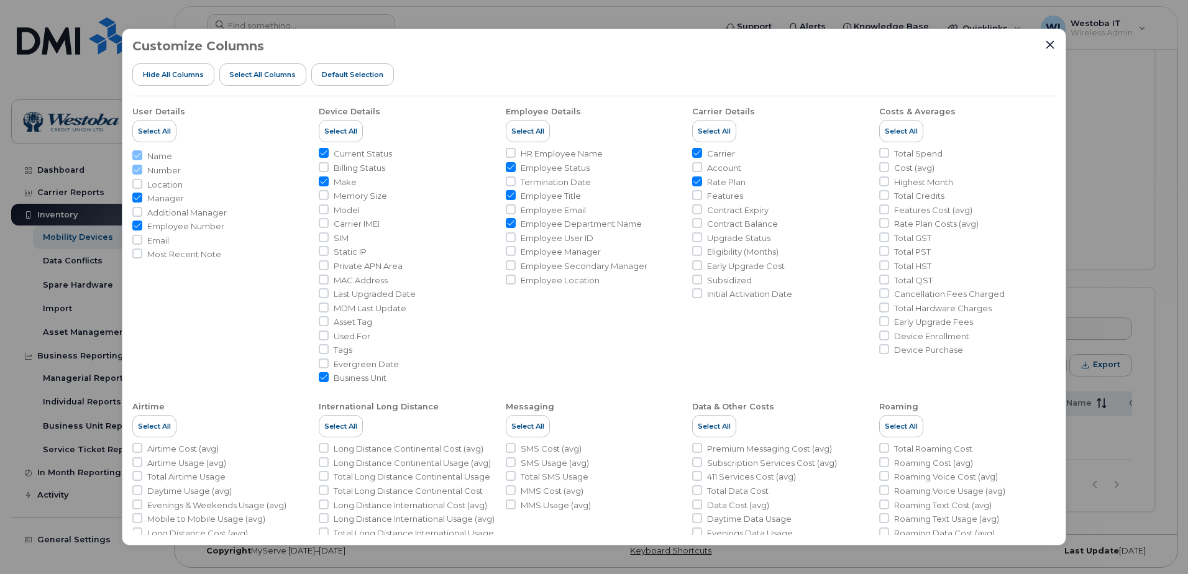
click at [1056, 43] on div "Customize Columns Hide All Columns Select all Columns Default Selection User De…" at bounding box center [594, 287] width 945 height 517
click at [1047, 42] on icon "Close" at bounding box center [1051, 45] width 8 height 8
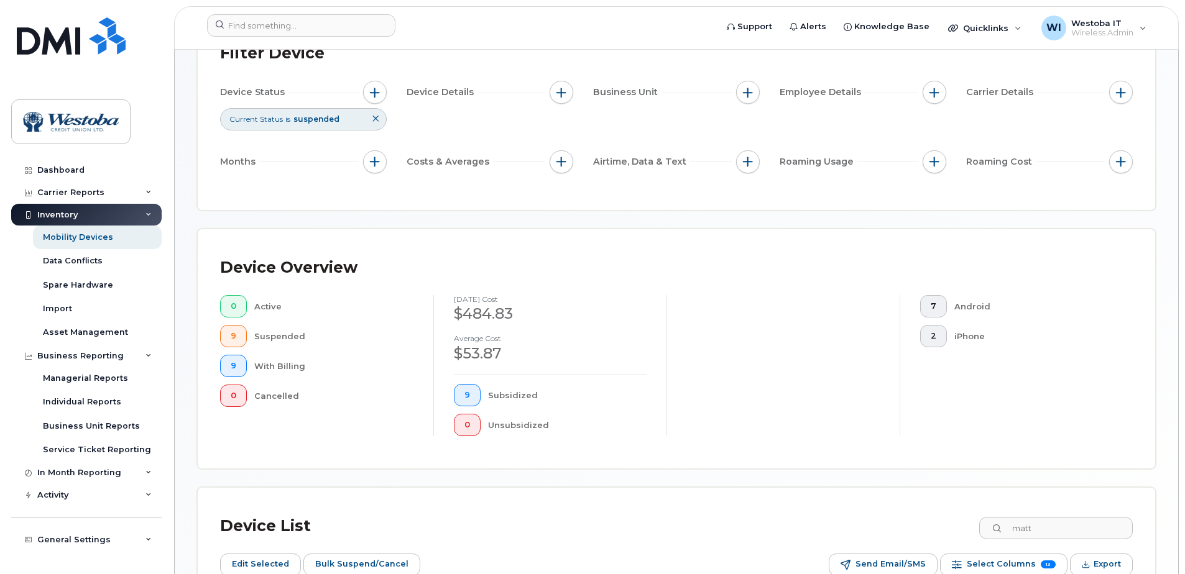
scroll to position [0, 0]
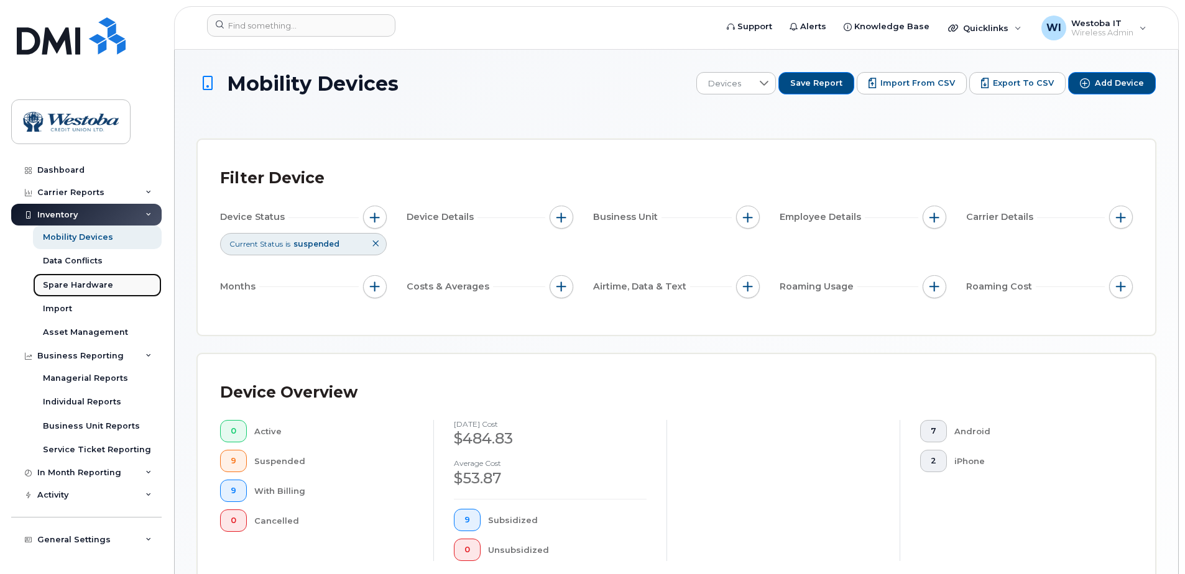
click at [68, 288] on div "Spare Hardware" at bounding box center [78, 285] width 70 height 11
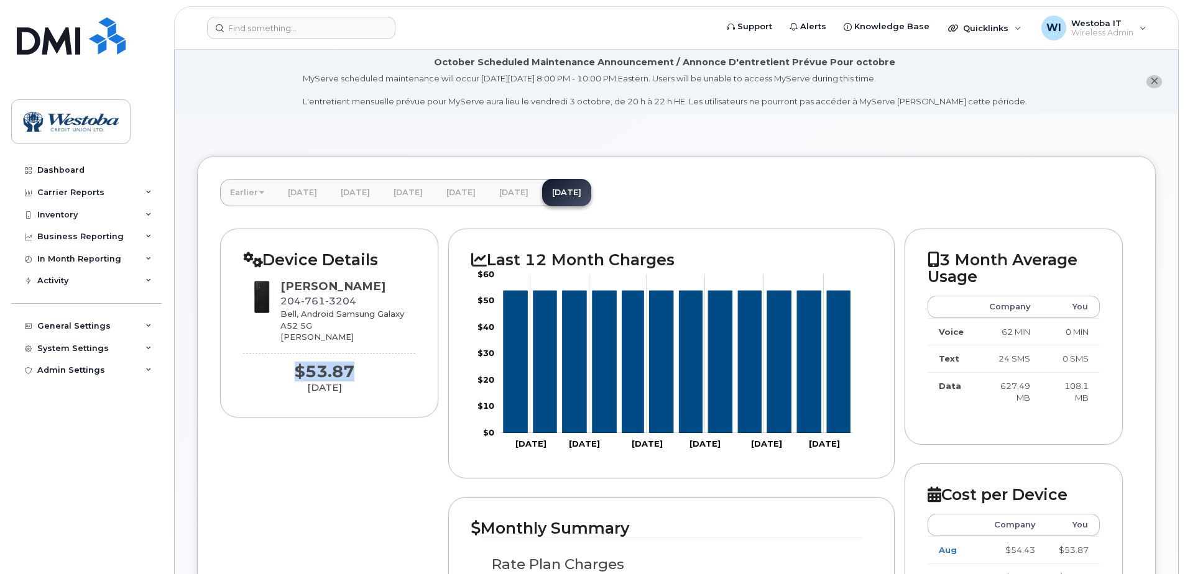
drag, startPoint x: 293, startPoint y: 374, endPoint x: 353, endPoint y: 369, distance: 59.9
click at [353, 369] on div "$53.87" at bounding box center [324, 372] width 162 height 18
copy div "$53.87"
click at [243, 98] on li "October Scheduled Maintenance Announcement / Annonce D'entretient Prévue Pour o…" at bounding box center [676, 82] width 1003 height 64
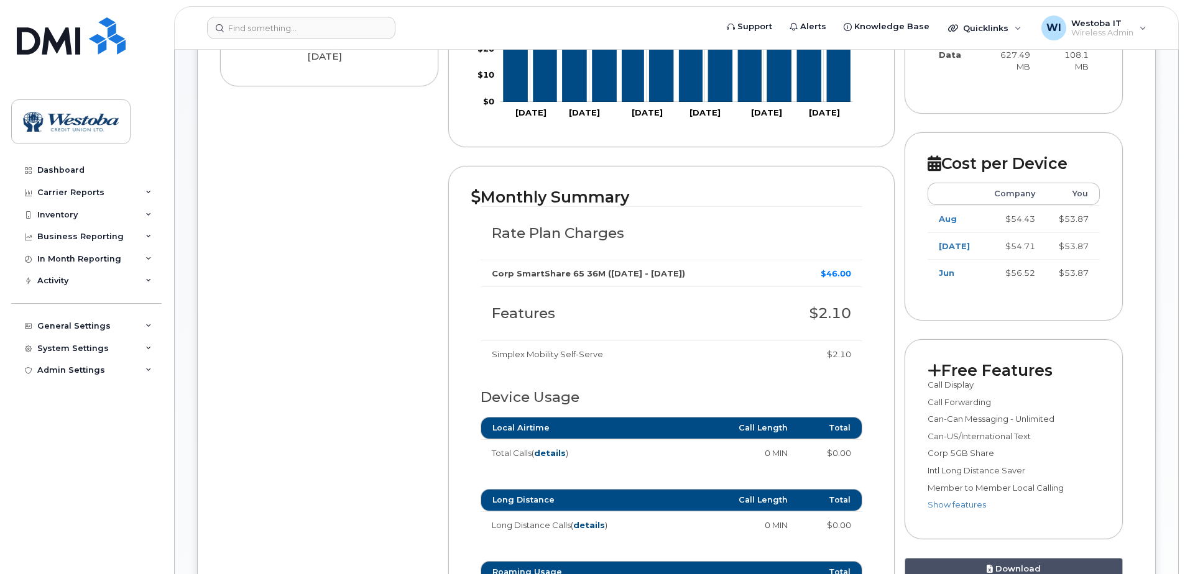
click at [300, 242] on div "Device Details [PERSON_NAME] [PHONE_NUMBER] Bell, Android Samsung Galaxy A52 5G…" at bounding box center [676, 468] width 912 height 1142
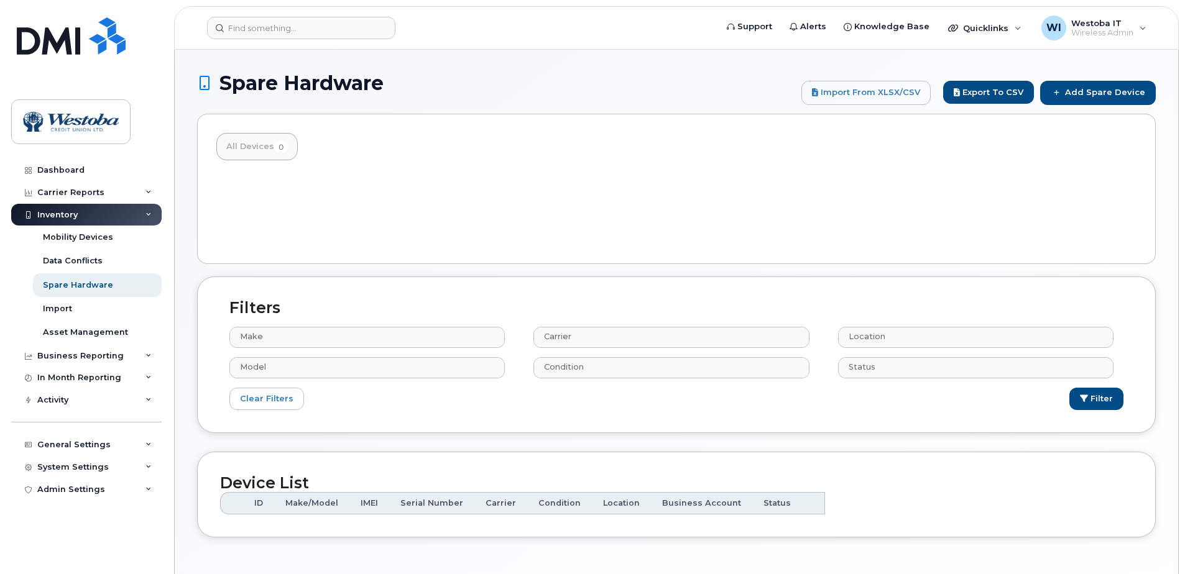
select select
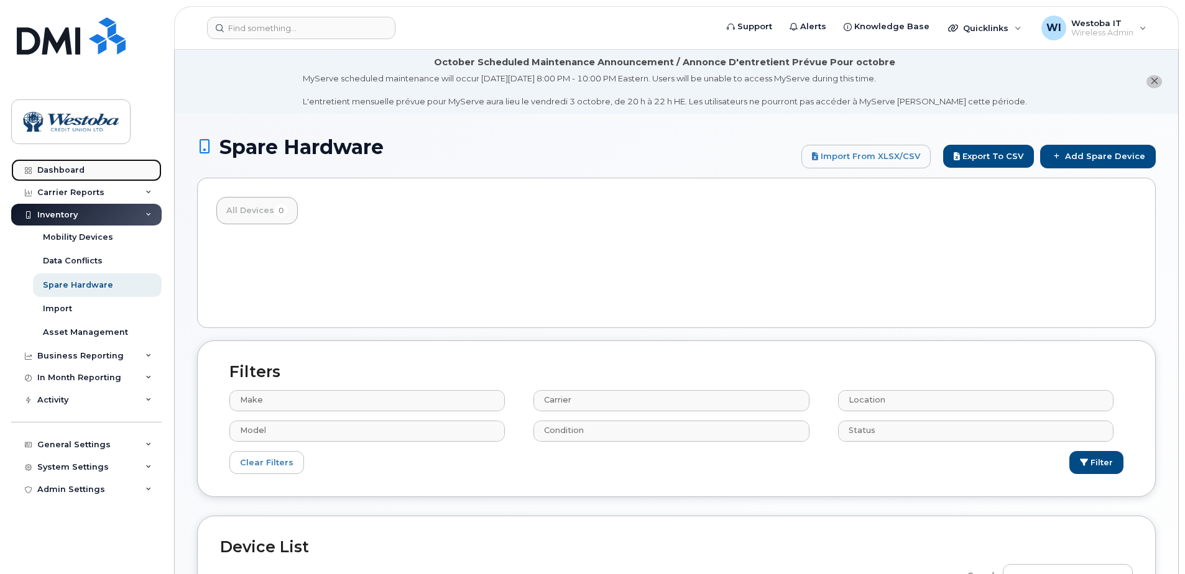
click at [60, 167] on div "Dashboard" at bounding box center [60, 170] width 47 height 10
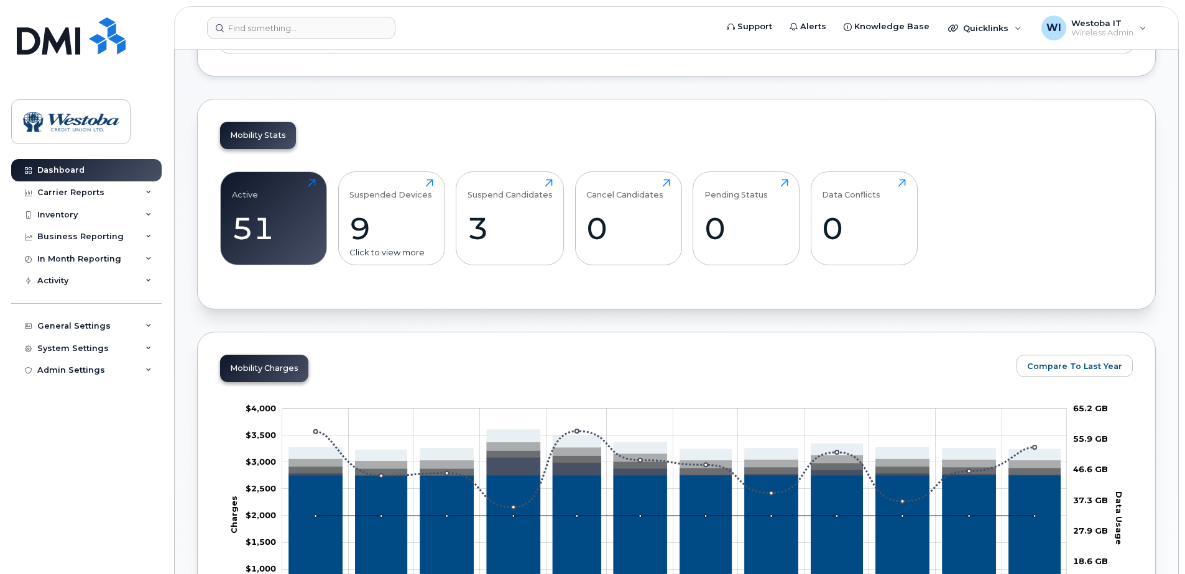
scroll to position [331, 0]
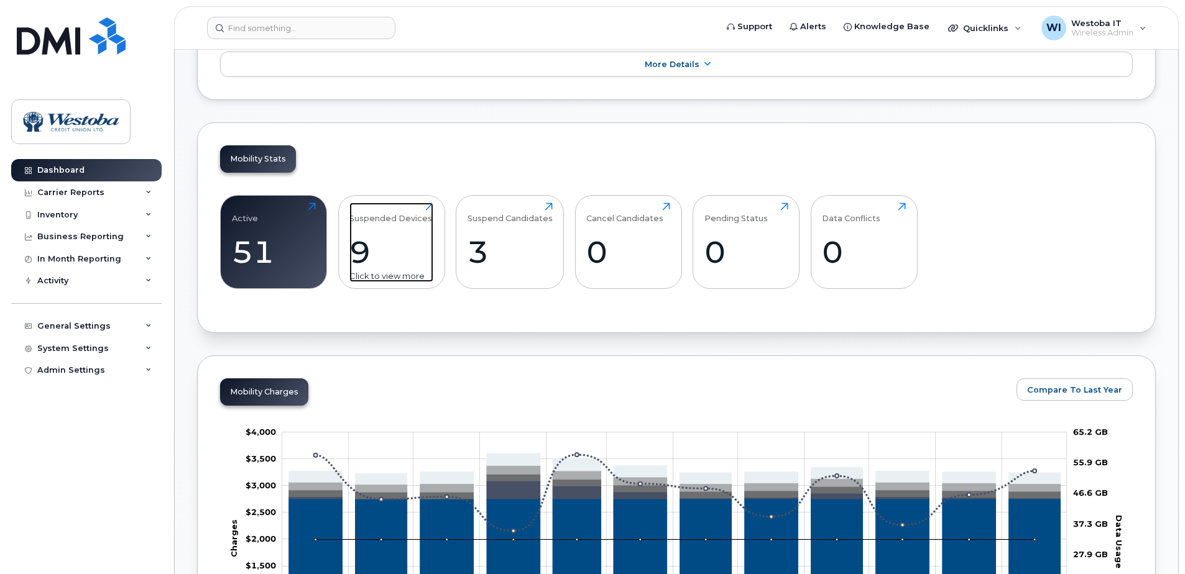
click at [431, 206] on div "Suspended Devices 9 Click to view more" at bounding box center [391, 243] width 84 height 80
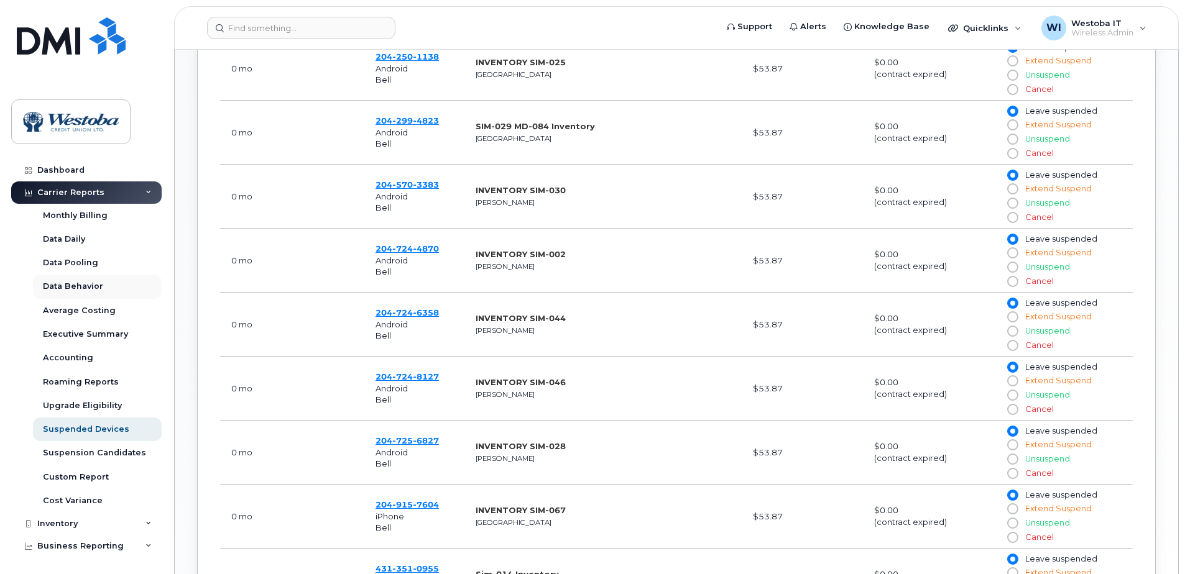
scroll to position [473, 0]
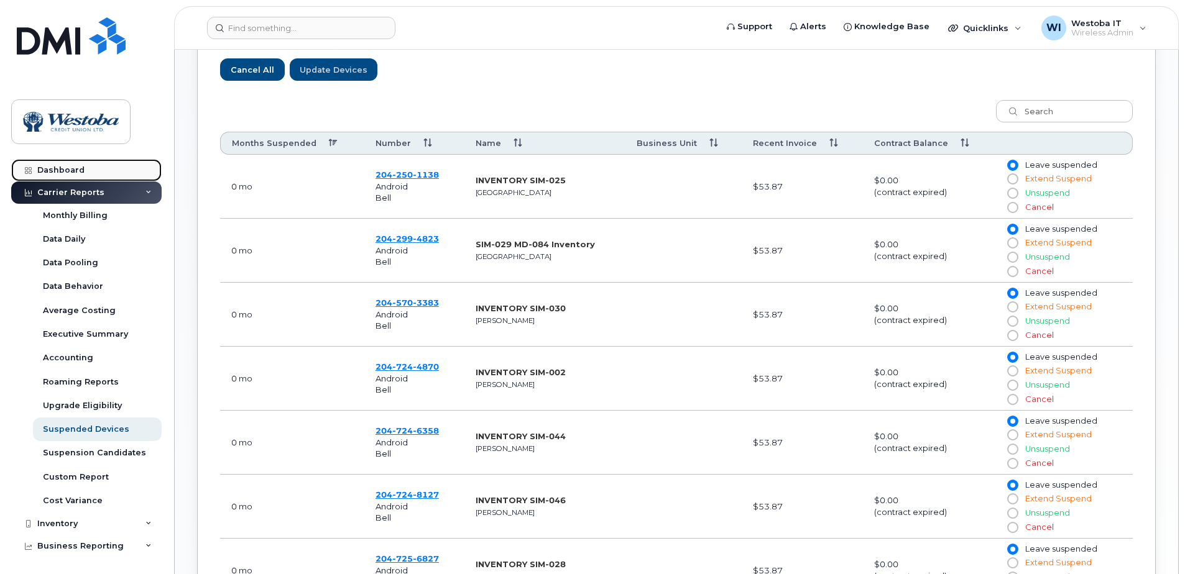
click at [53, 174] on div "Dashboard" at bounding box center [60, 170] width 47 height 10
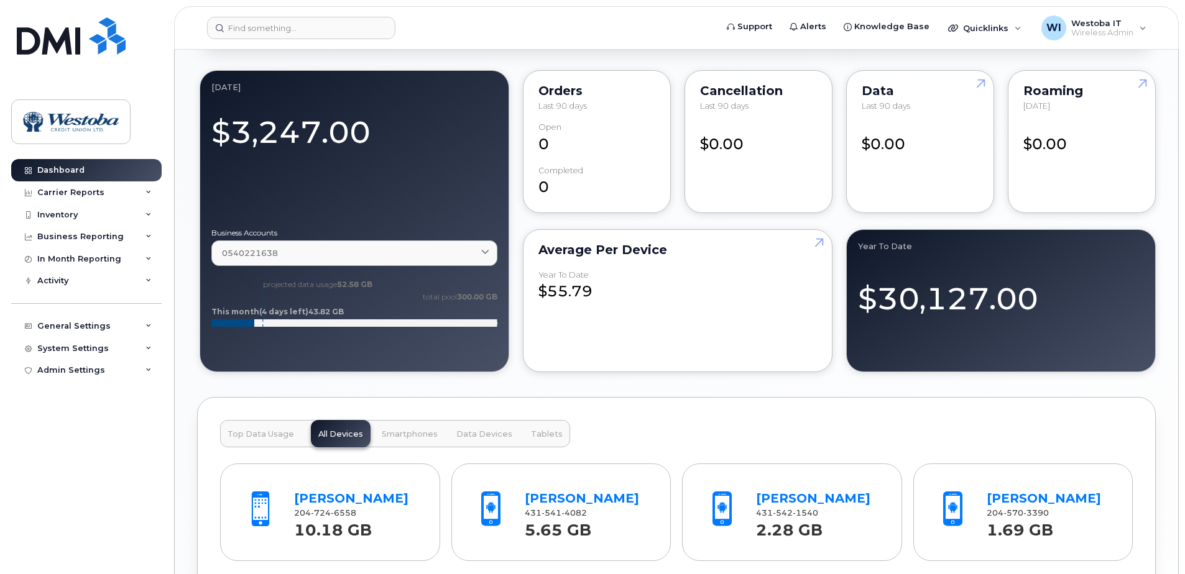
scroll to position [1160, 0]
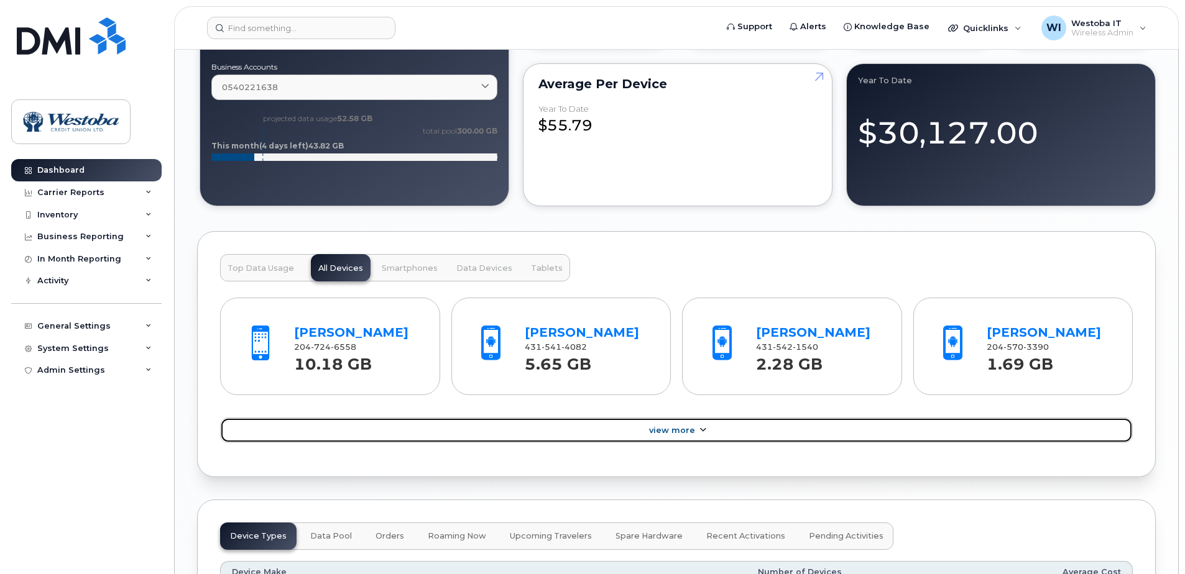
click at [687, 435] on link "View More" at bounding box center [676, 431] width 912 height 26
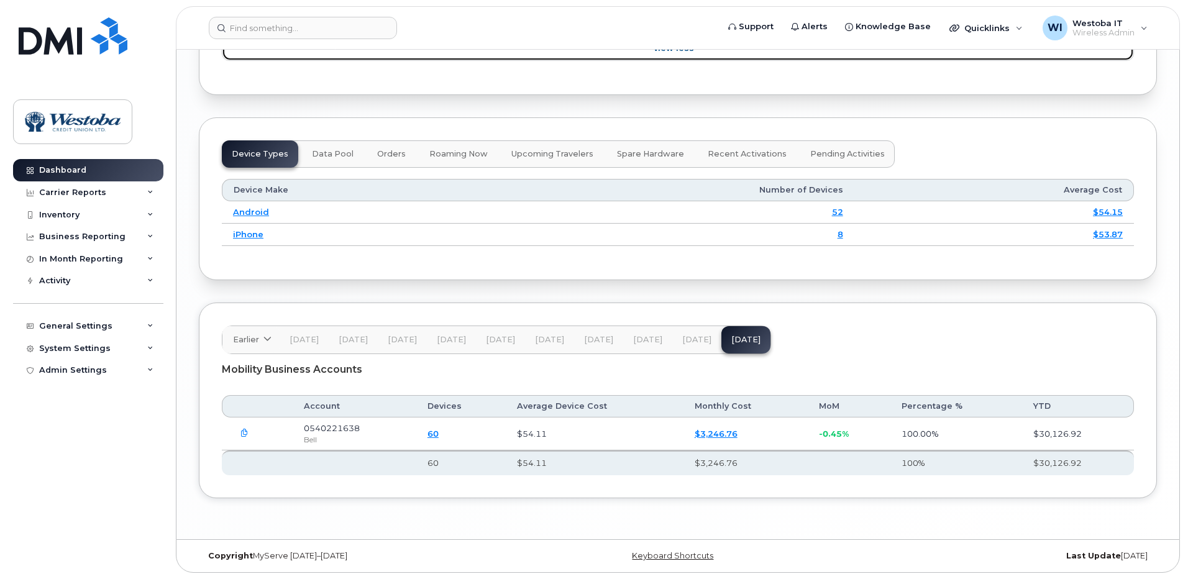
scroll to position [1890, 0]
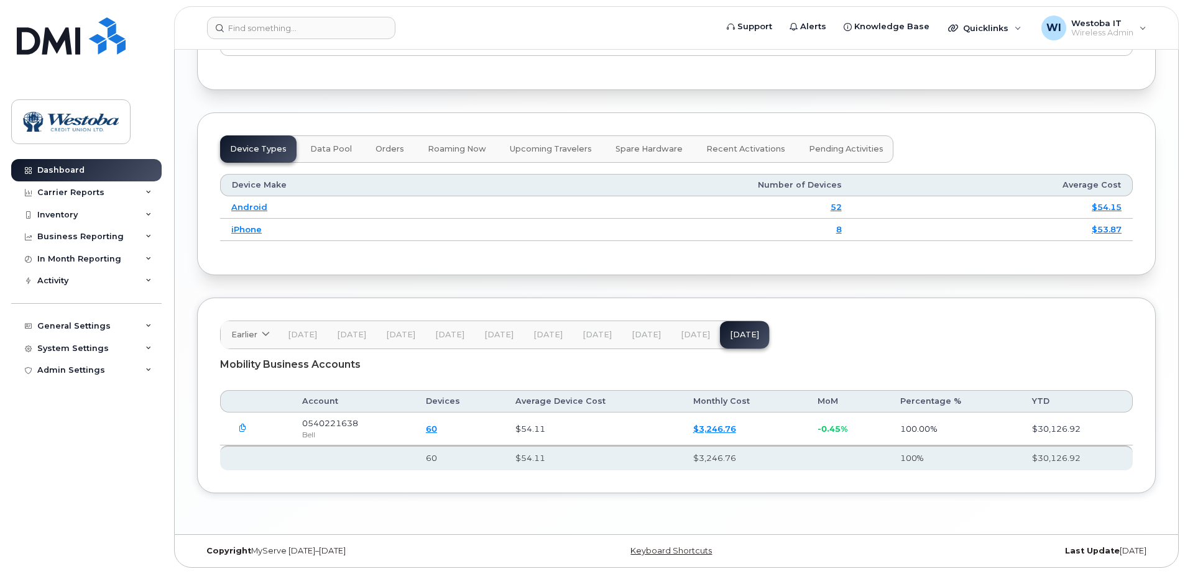
click at [434, 429] on link "60" at bounding box center [431, 429] width 11 height 10
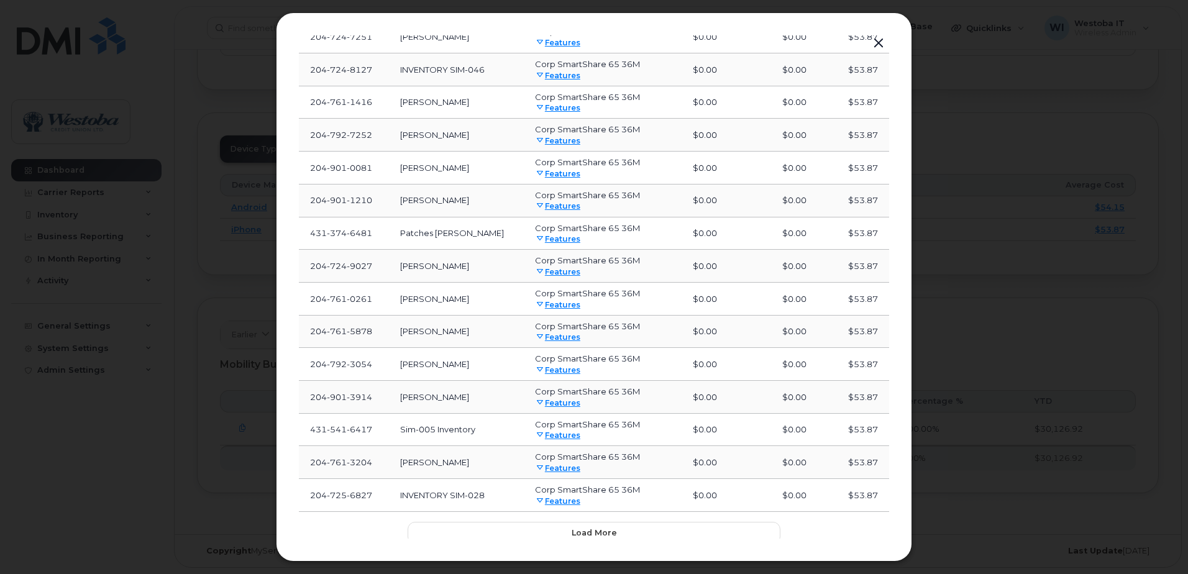
scroll to position [444, 0]
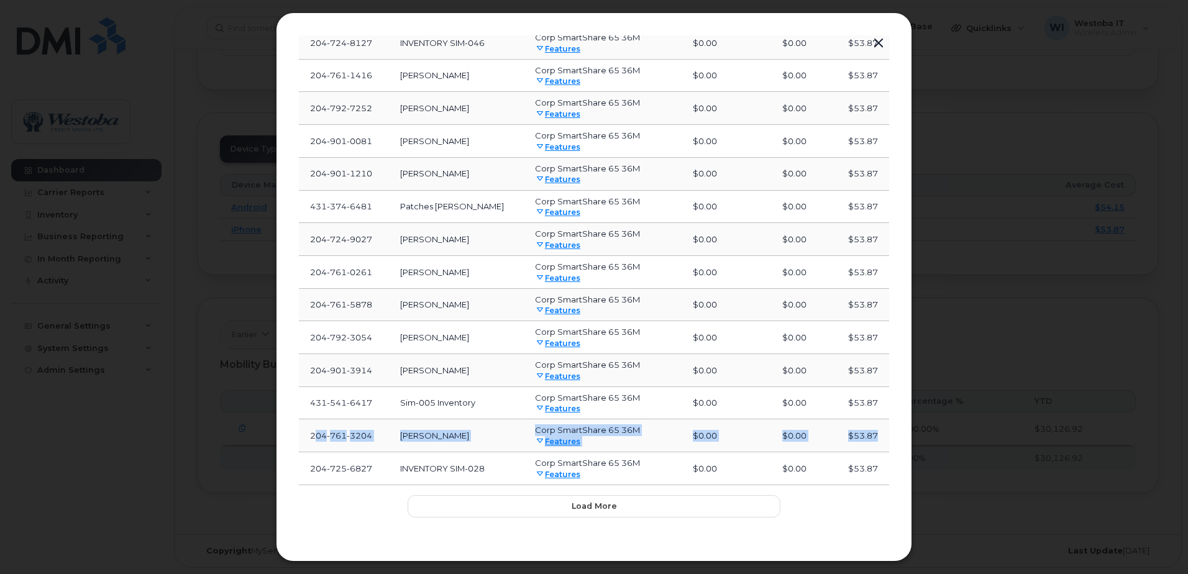
drag, startPoint x: 314, startPoint y: 439, endPoint x: 884, endPoint y: 436, distance: 569.3
click at [884, 436] on tr "[PHONE_NUMBER] [PERSON_NAME] Corp SmartShare 65 36M Features $0.00 $0.00 $53.87" at bounding box center [594, 435] width 590 height 33
copy tr "04 761 3204 [PERSON_NAME] Corp SmartShare 65 36M Features $0.00 $0.00 $53.87"
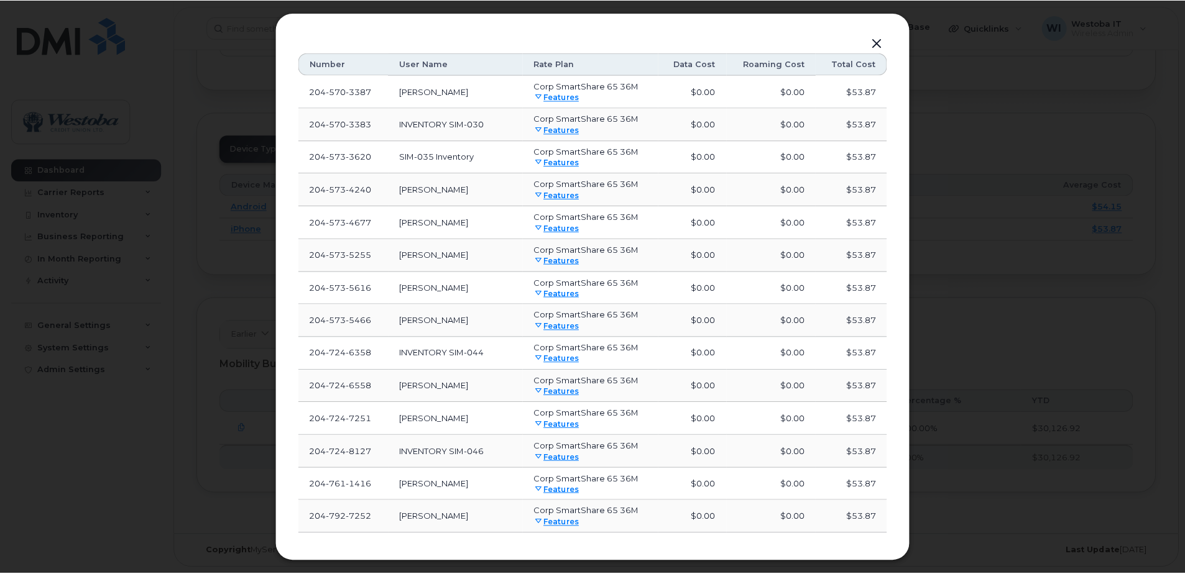
scroll to position [0, 0]
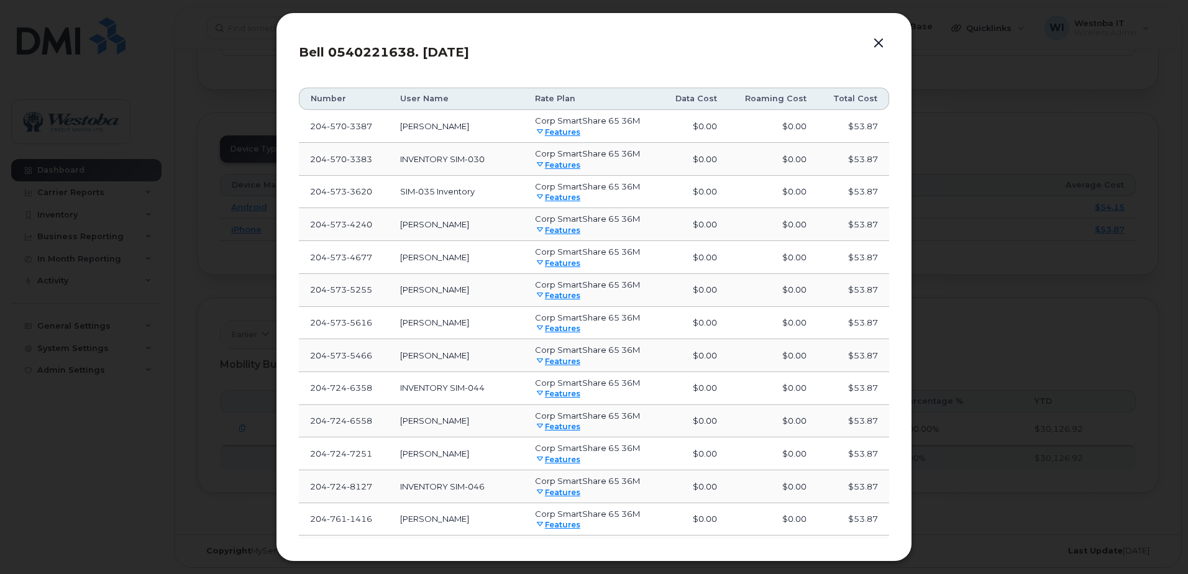
click at [877, 42] on button "button" at bounding box center [878, 43] width 19 height 17
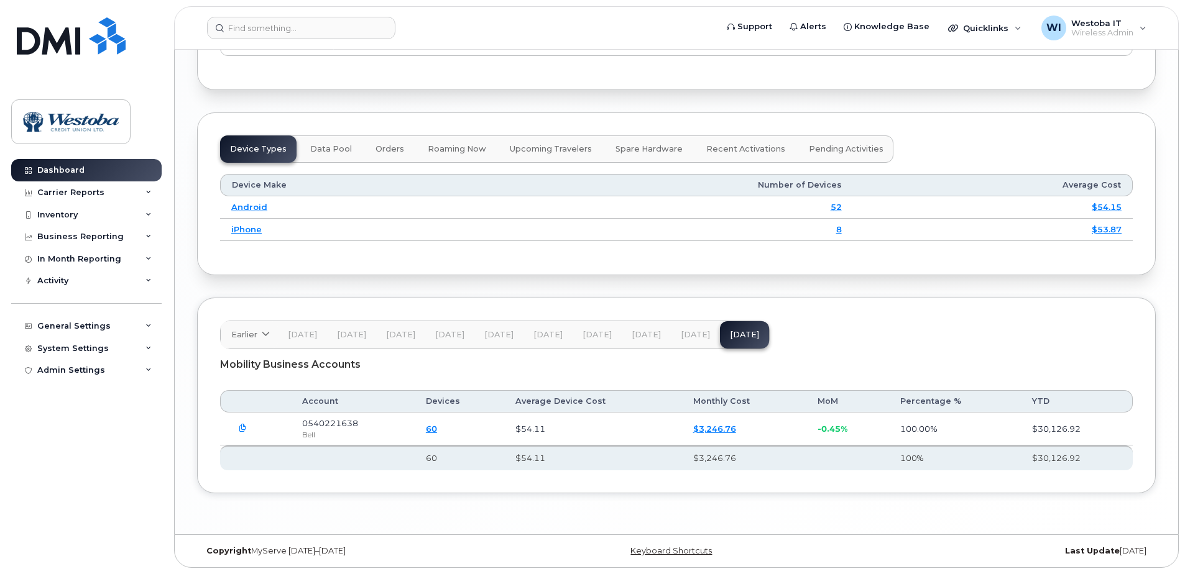
click at [385, 112] on div "Device Types Data Pool Orders Roaming Now Upcoming Travelers Spare Hardware Rec…" at bounding box center [676, 193] width 958 height 162
click at [360, 120] on div "Device Types Data Pool Orders Roaming Now Upcoming Travelers Spare Hardware Rec…" at bounding box center [676, 193] width 958 height 162
click at [330, 151] on span "Data Pool" at bounding box center [331, 149] width 42 height 10
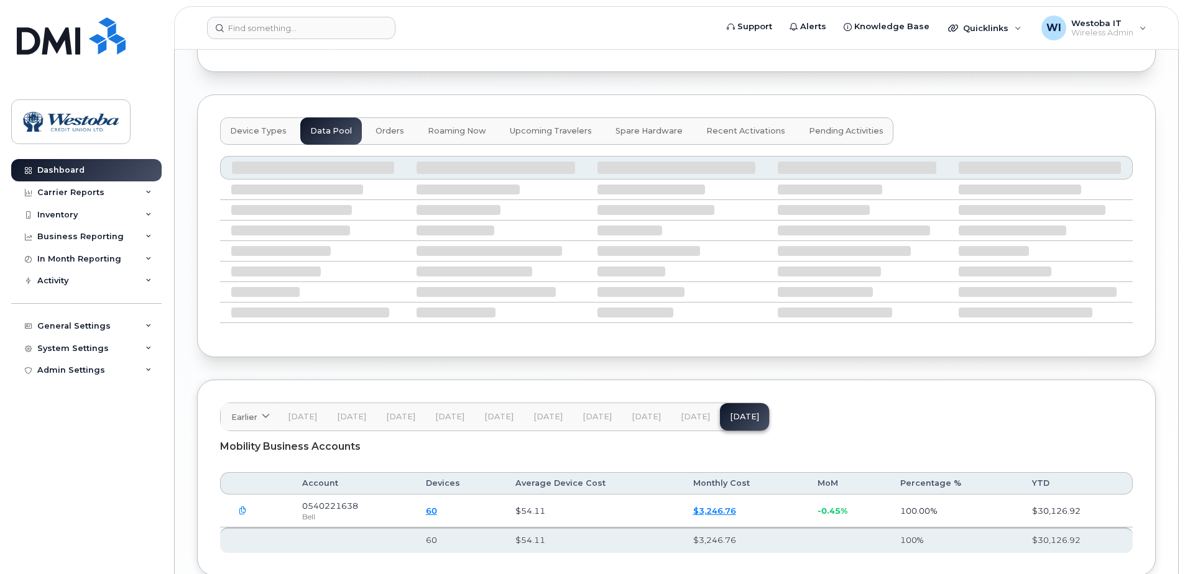
scroll to position [1879, 0]
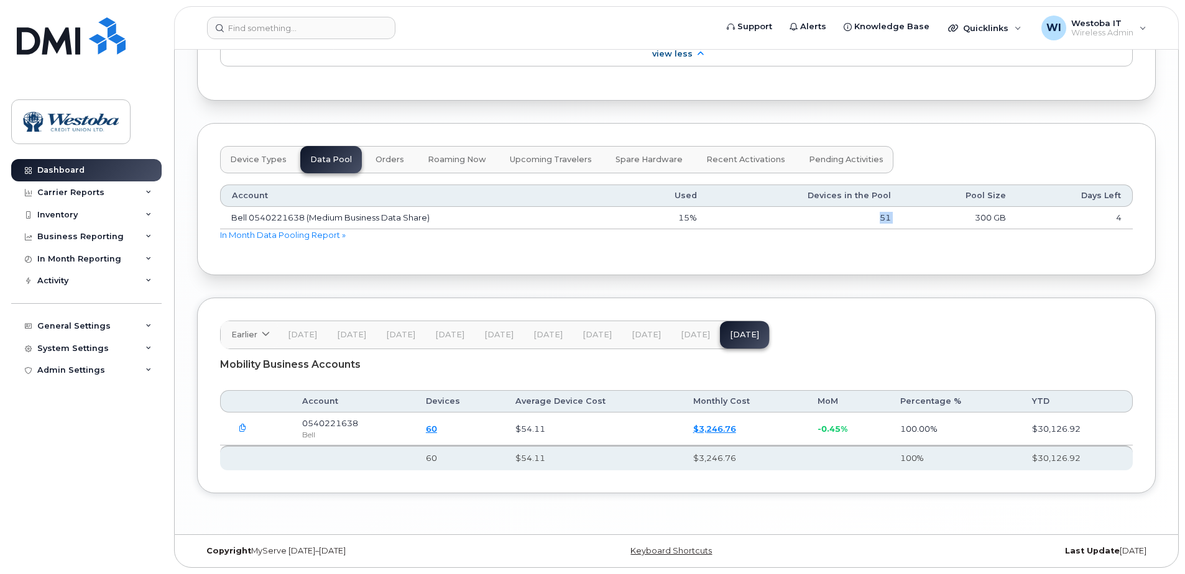
drag, startPoint x: 734, startPoint y: 215, endPoint x: 940, endPoint y: 214, distance: 206.3
click at [942, 214] on tr "Bell 0540221638 (Medium Business Data Share) 15% 51 300 GB 4" at bounding box center [676, 218] width 912 height 22
click at [752, 163] on span "Recent Activations" at bounding box center [745, 160] width 79 height 10
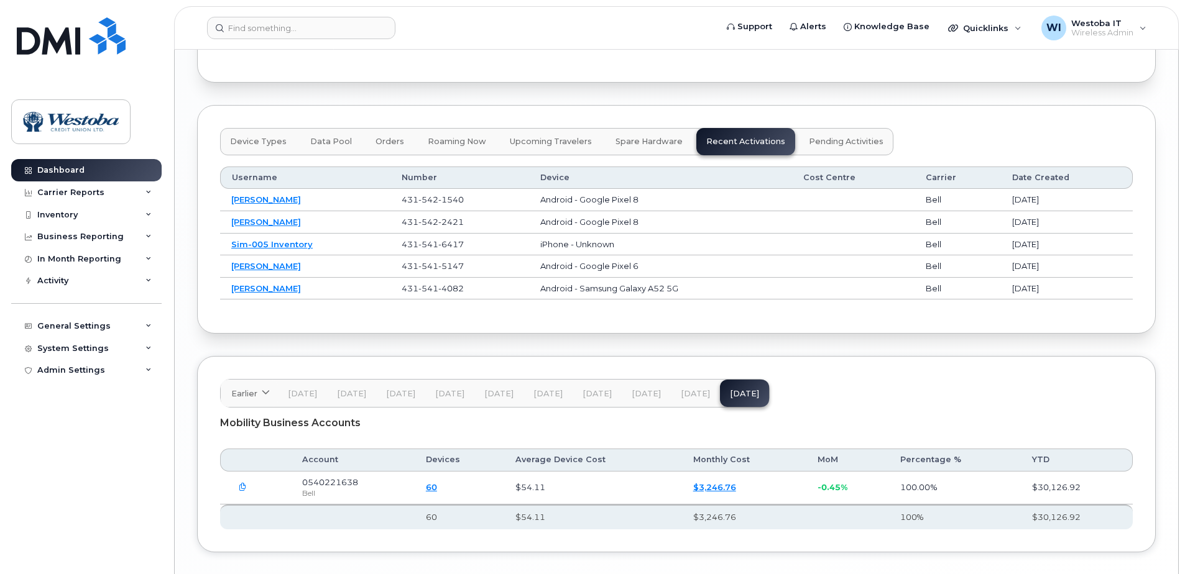
click at [832, 147] on span "Pending Activities" at bounding box center [846, 142] width 75 height 10
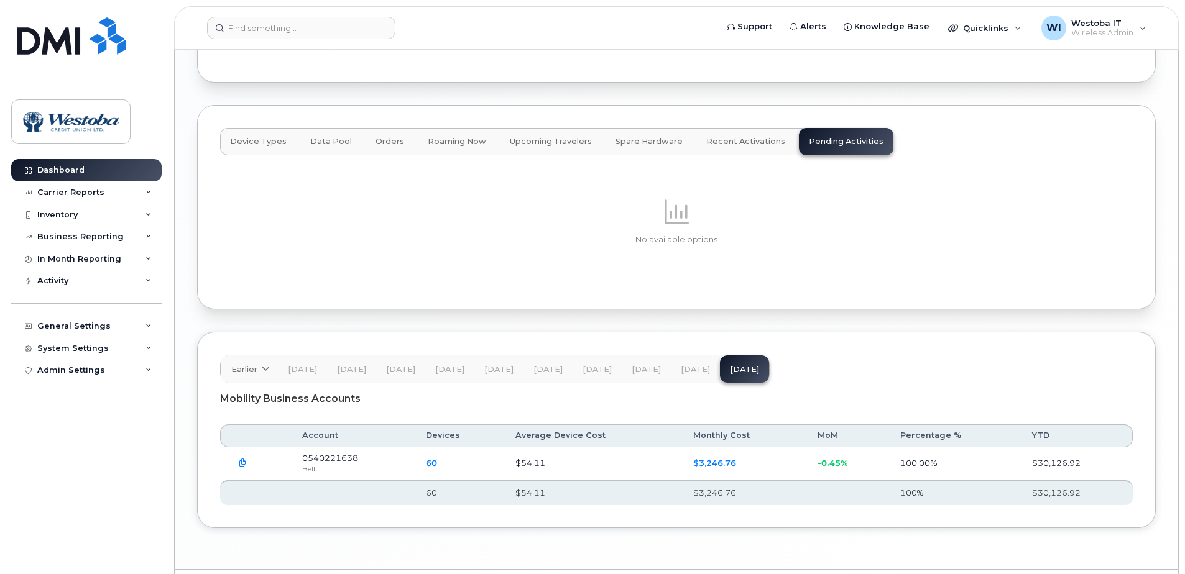
click at [615, 147] on span "Spare Hardware" at bounding box center [648, 142] width 67 height 10
click at [540, 147] on span "Upcoming Travelers" at bounding box center [551, 142] width 82 height 10
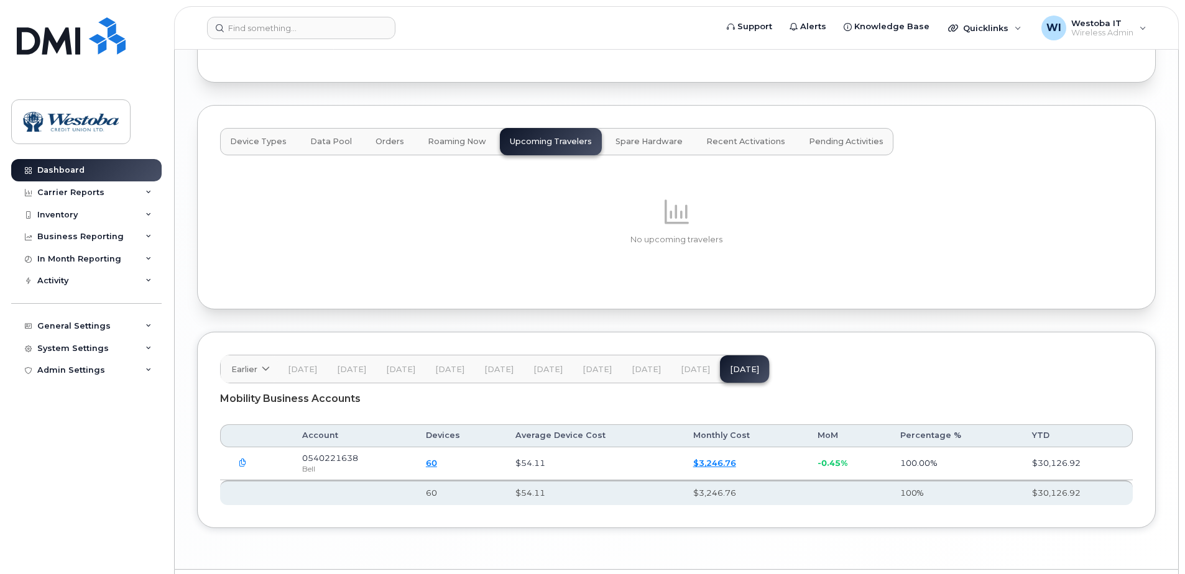
click at [442, 147] on span "Roaming Now" at bounding box center [457, 142] width 58 height 10
click at [383, 147] on span "Orders" at bounding box center [389, 142] width 29 height 10
click at [317, 147] on span "Data Pool" at bounding box center [331, 142] width 42 height 10
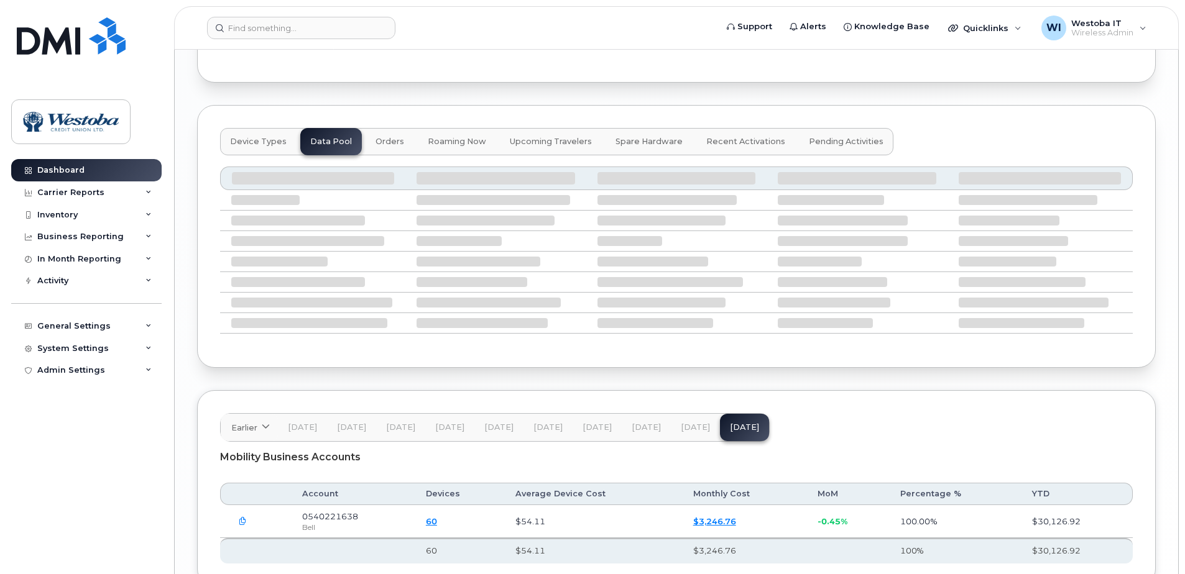
click at [269, 147] on span "Device Types" at bounding box center [258, 142] width 57 height 10
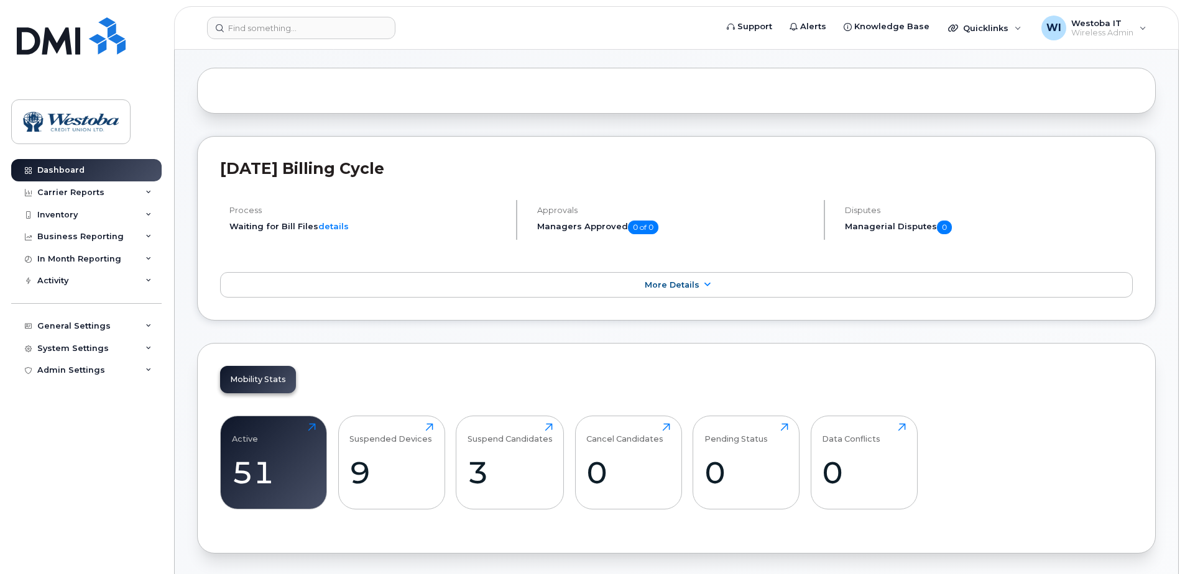
scroll to position [57, 0]
